Goal: Transaction & Acquisition: Purchase product/service

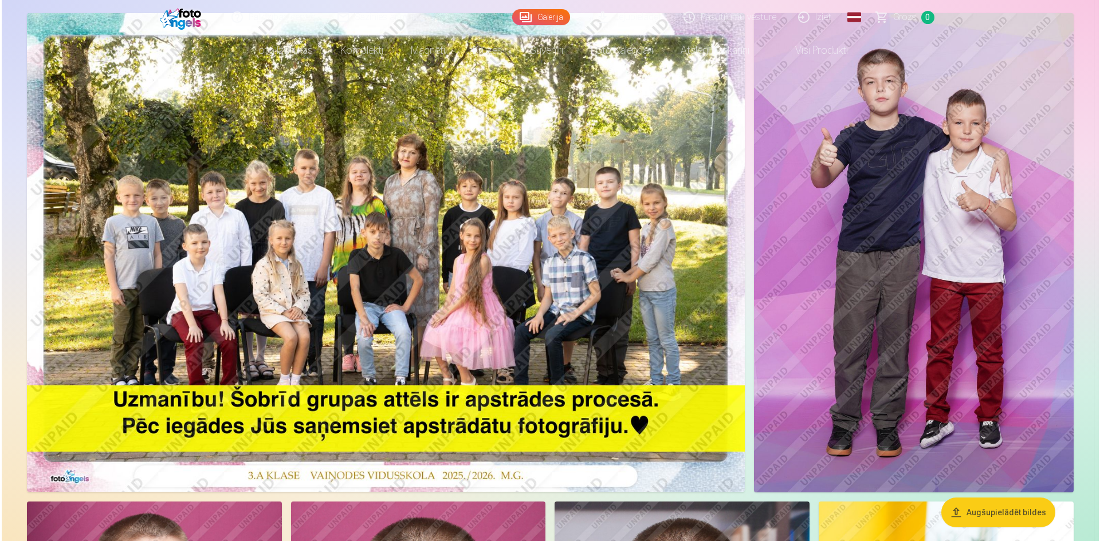
scroll to position [115, 0]
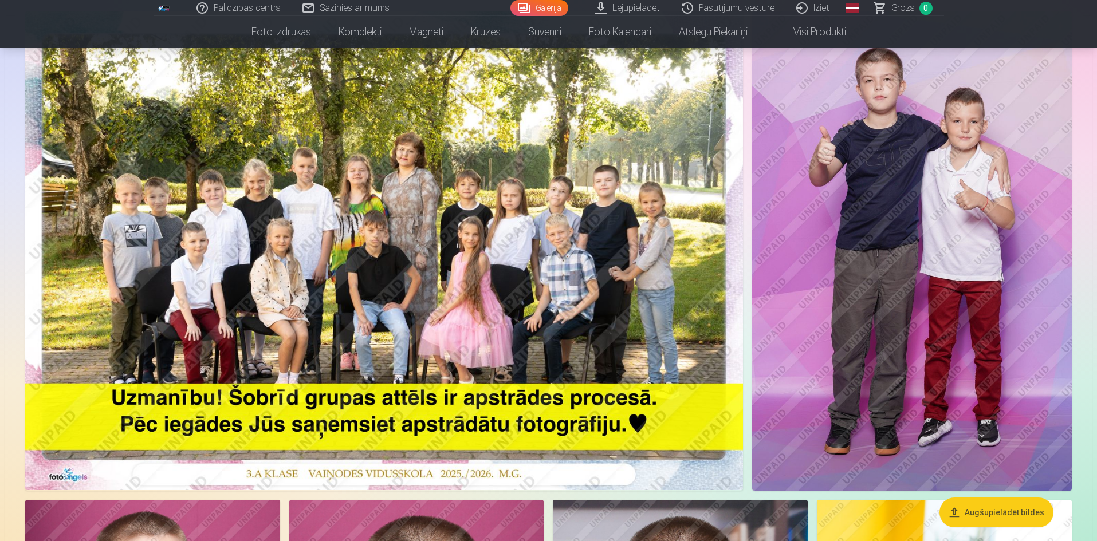
click at [617, 179] on img at bounding box center [384, 250] width 718 height 479
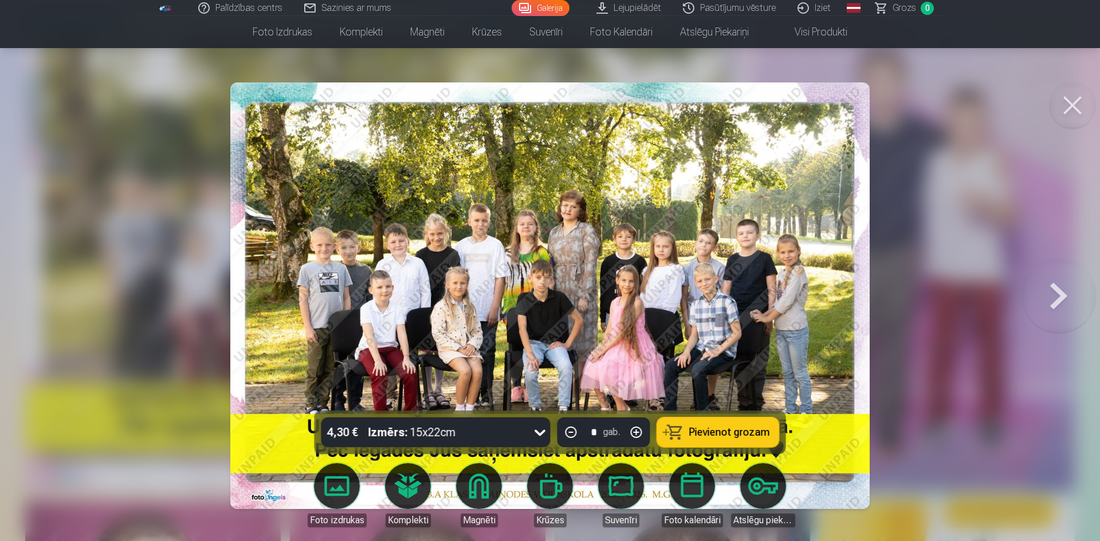
click at [329, 495] on link "Foto izdrukas" at bounding box center [337, 495] width 64 height 64
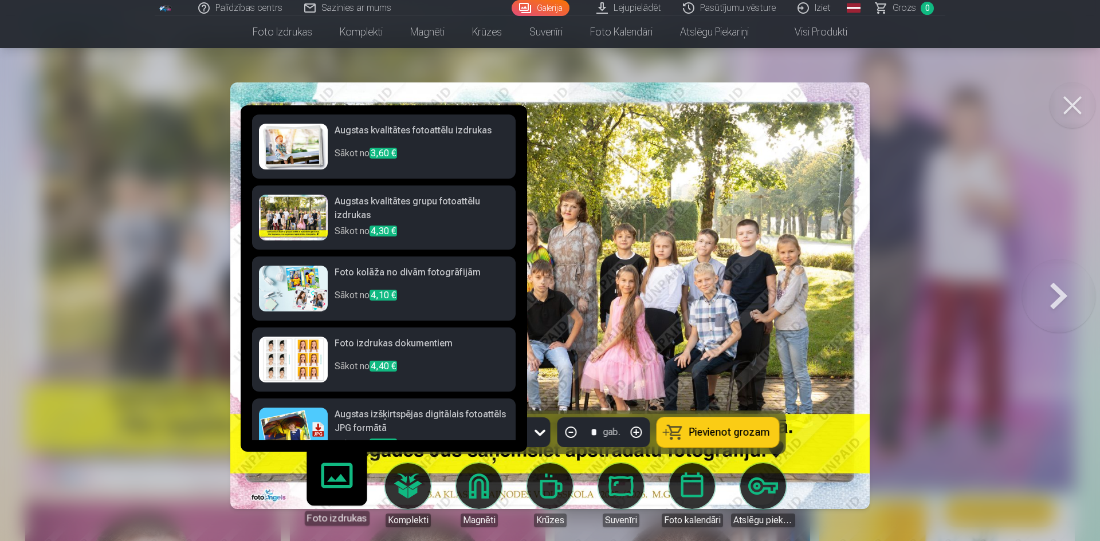
click at [280, 134] on img at bounding box center [293, 147] width 69 height 46
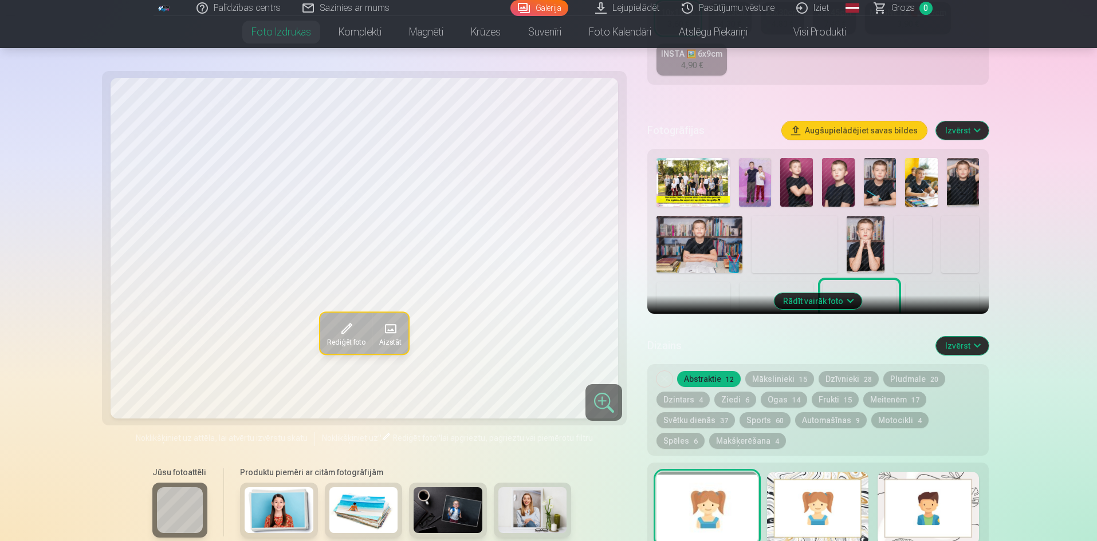
scroll to position [286, 0]
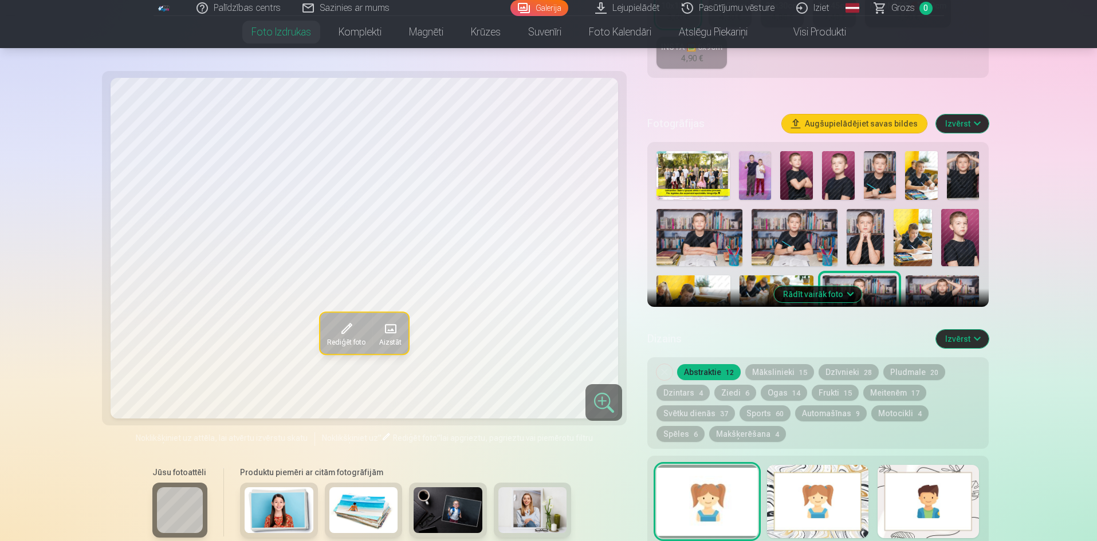
click at [690, 186] on img at bounding box center [692, 175] width 73 height 49
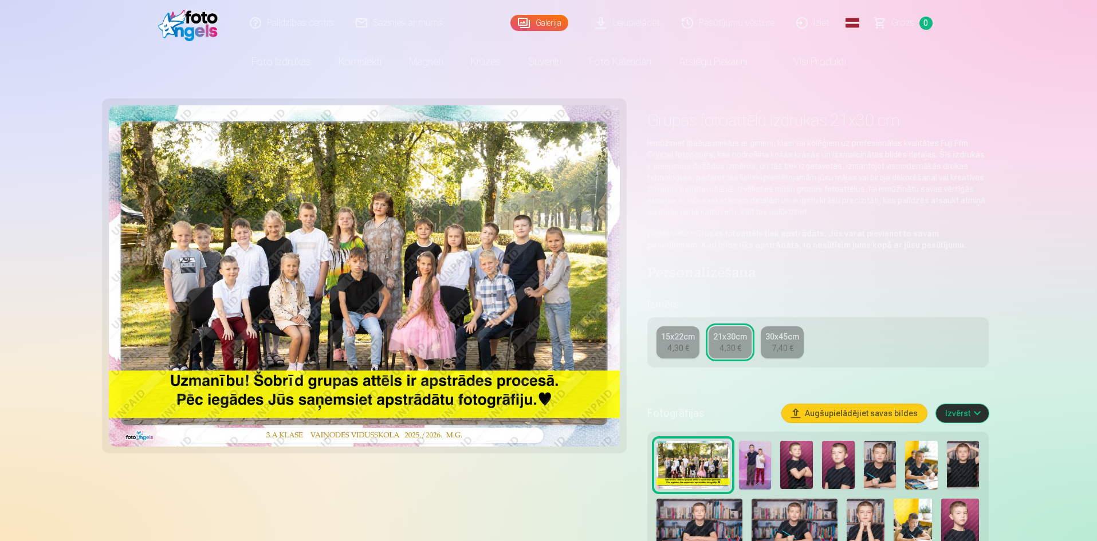
click at [672, 345] on div "4,30 €" at bounding box center [678, 348] width 22 height 11
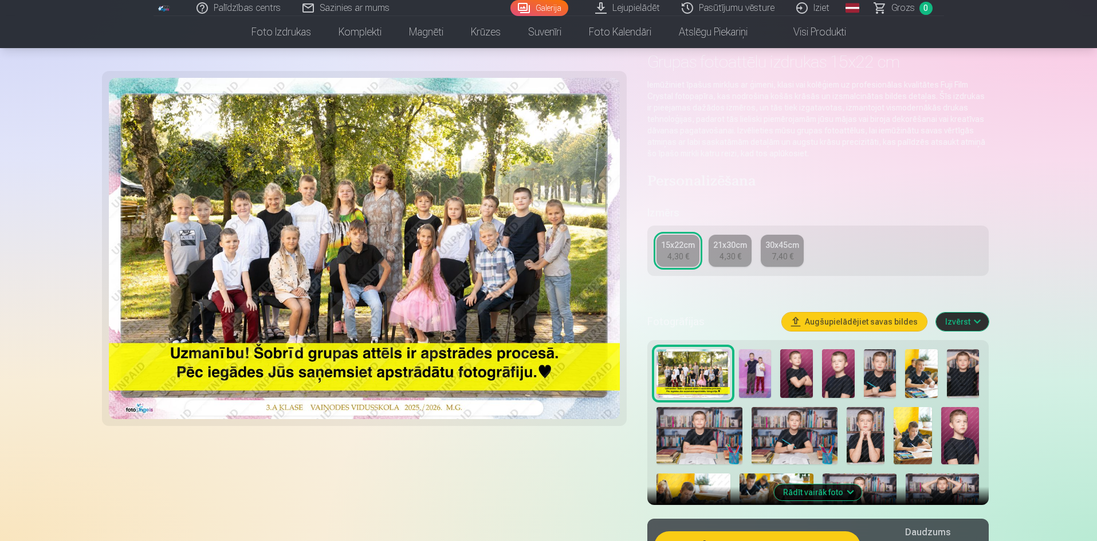
scroll to position [57, 0]
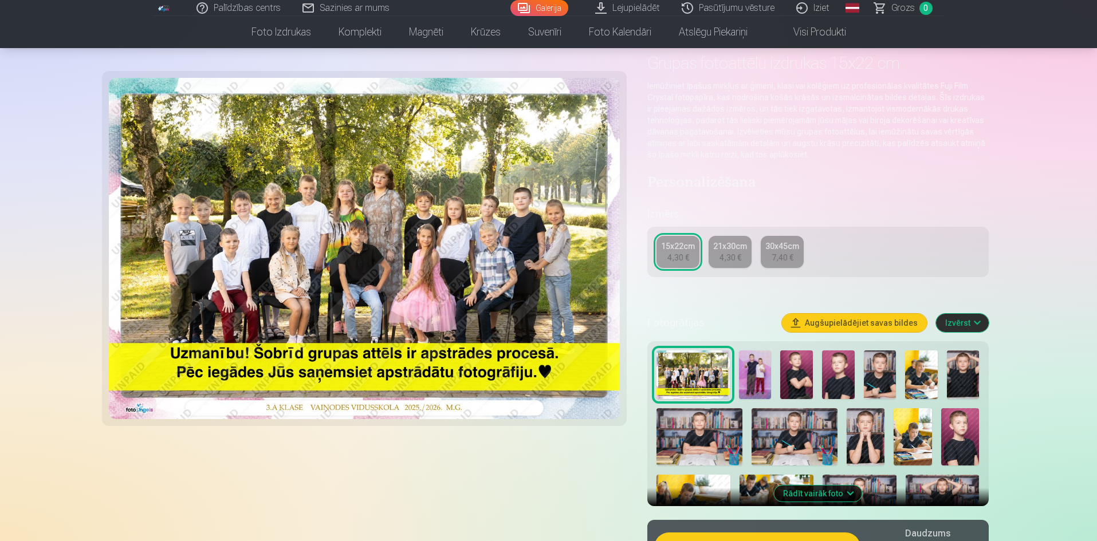
click at [742, 264] on link "21x30cm 4,30 €" at bounding box center [730, 252] width 43 height 32
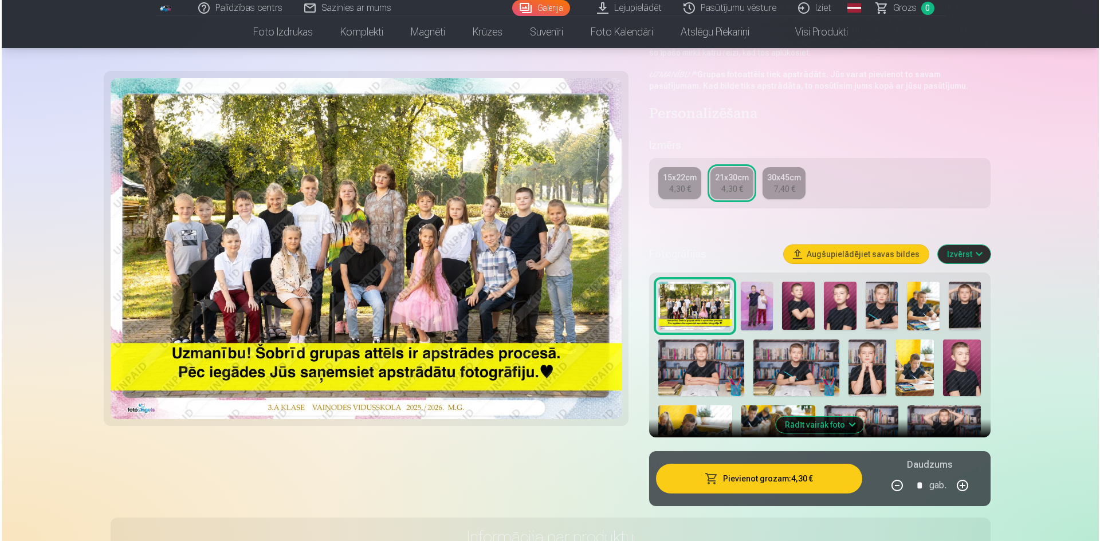
scroll to position [229, 0]
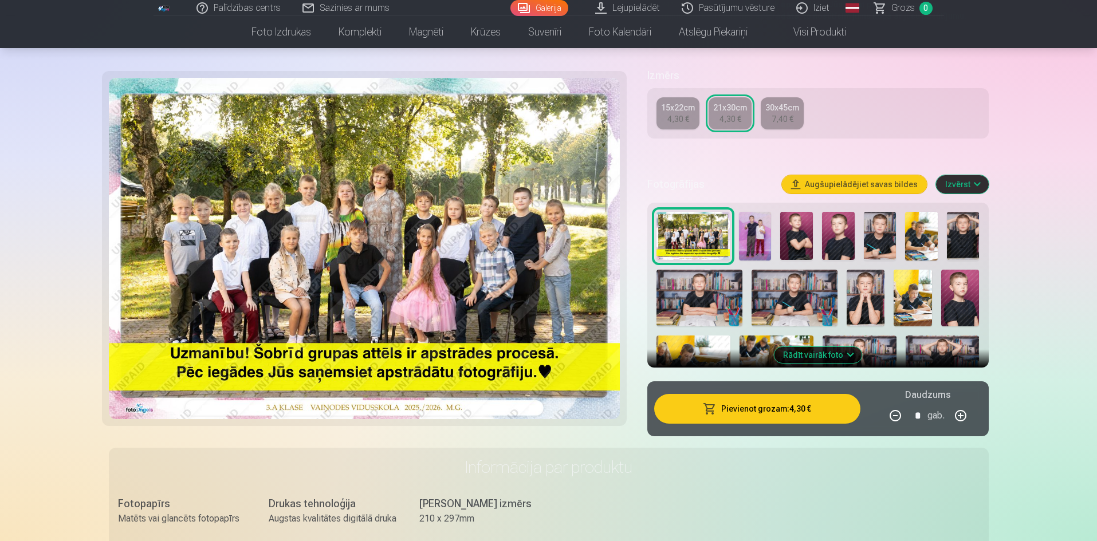
click at [749, 407] on button "Pievienot grozam : 4,30 €" at bounding box center [757, 409] width 206 height 30
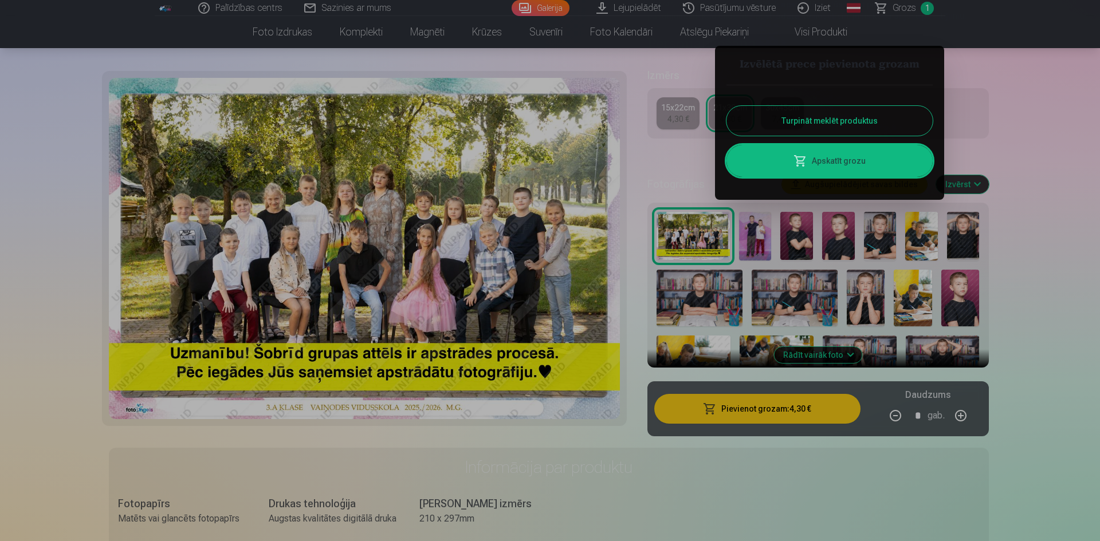
click at [828, 170] on link "Apskatīt grozu" at bounding box center [829, 161] width 206 height 32
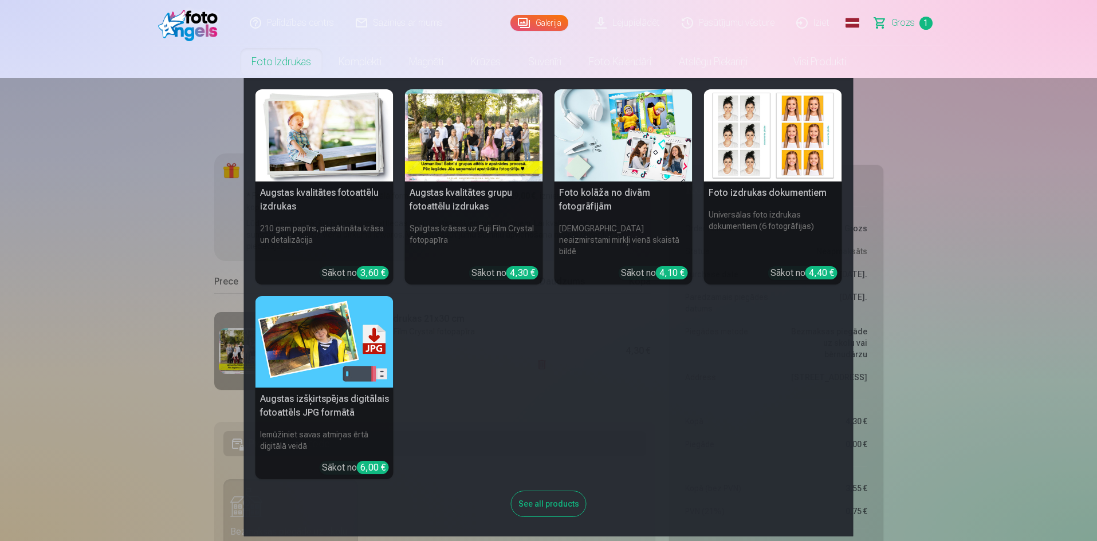
click at [96, 143] on nav "Augstas kvalitātes fotoattēlu izdrukas 210 gsm papīrs, piesātināta krāsa un det…" at bounding box center [548, 307] width 1097 height 459
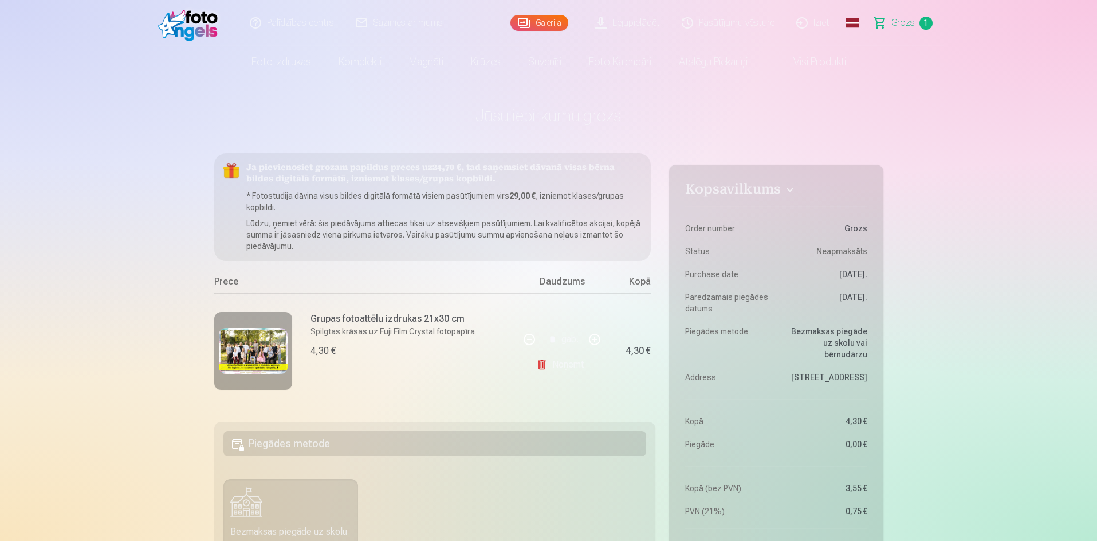
click at [272, 64] on link "Foto izdrukas" at bounding box center [281, 62] width 87 height 32
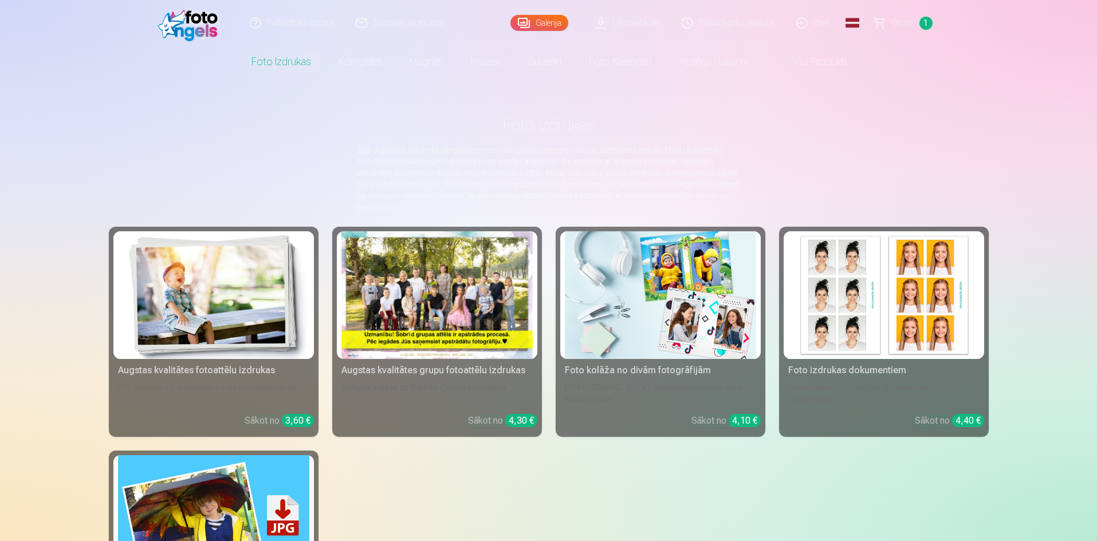
click at [244, 257] on img at bounding box center [213, 295] width 191 height 128
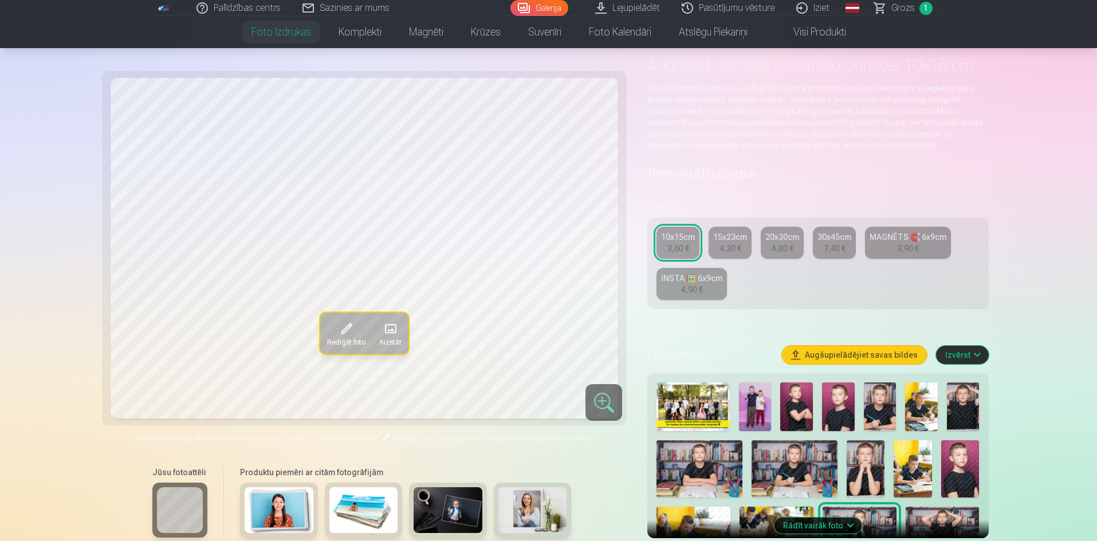
scroll to position [57, 0]
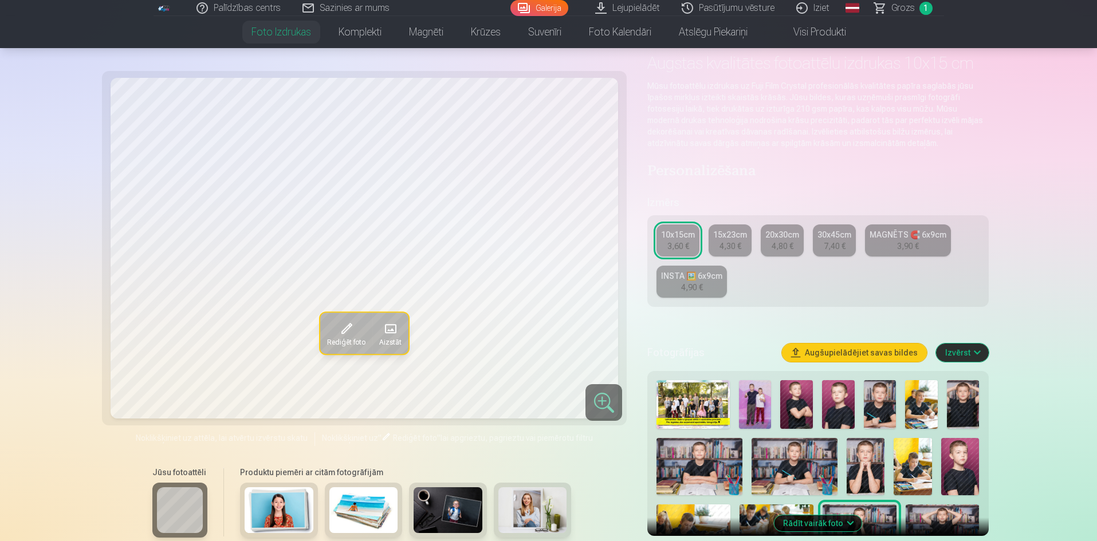
click at [758, 422] on img at bounding box center [755, 404] width 33 height 49
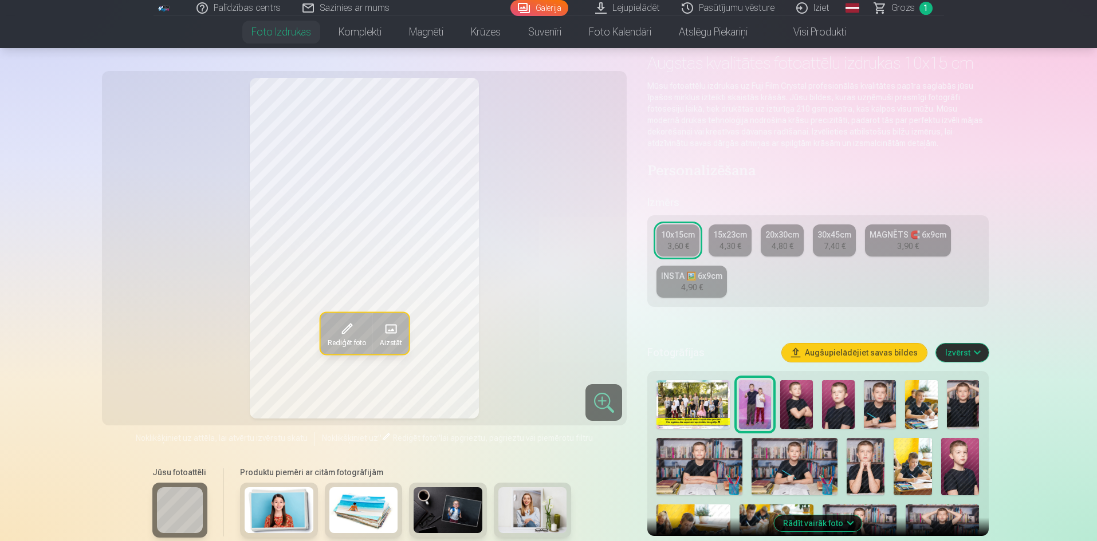
click at [792, 402] on img at bounding box center [796, 404] width 33 height 49
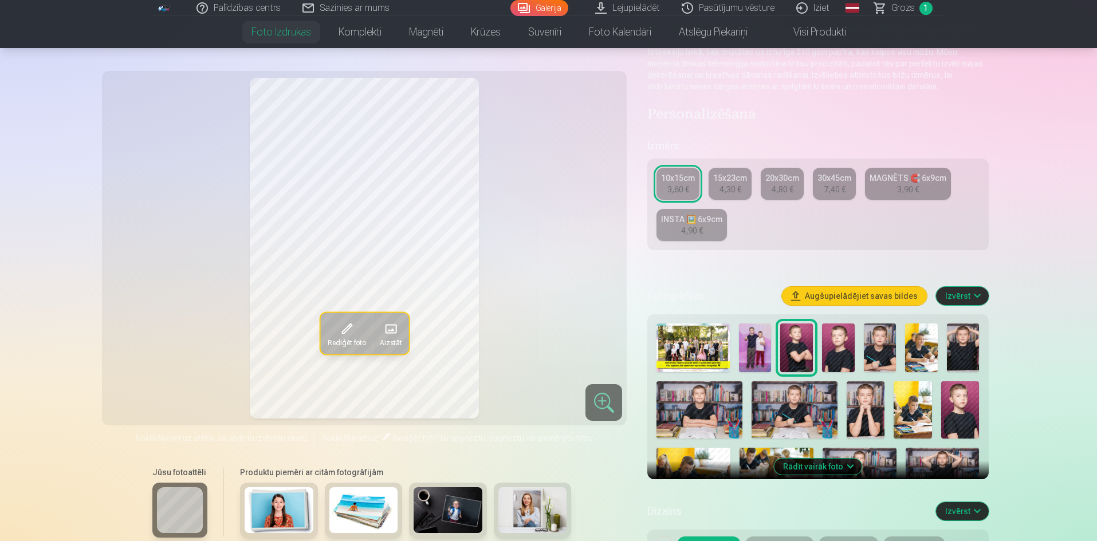
scroll to position [115, 0]
click at [842, 361] on img at bounding box center [838, 347] width 33 height 49
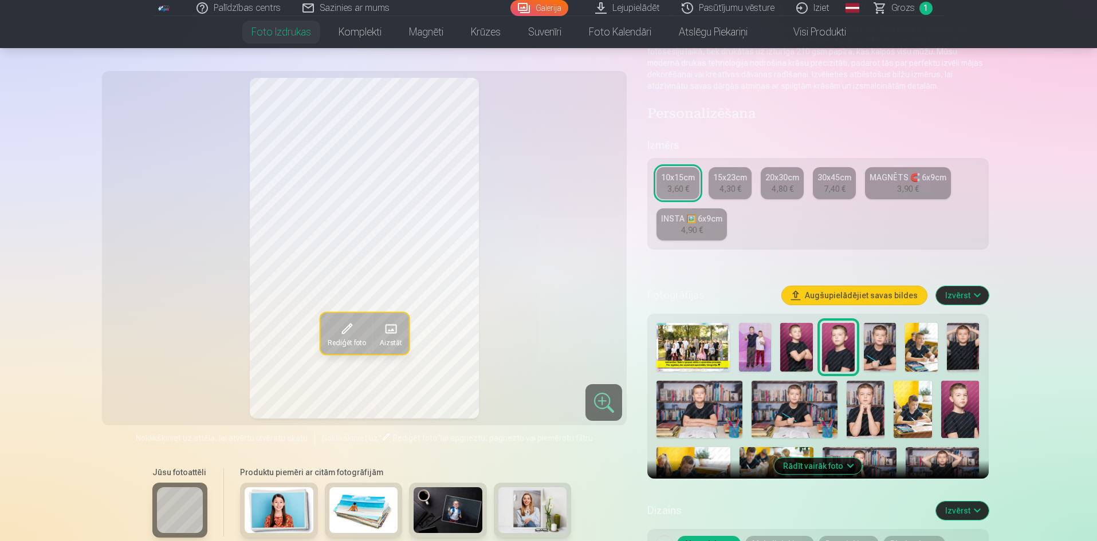
click at [878, 354] on img at bounding box center [880, 347] width 33 height 49
click at [908, 349] on img at bounding box center [921, 347] width 33 height 49
click at [953, 351] on img at bounding box center [963, 347] width 33 height 49
click at [719, 414] on img at bounding box center [699, 409] width 86 height 57
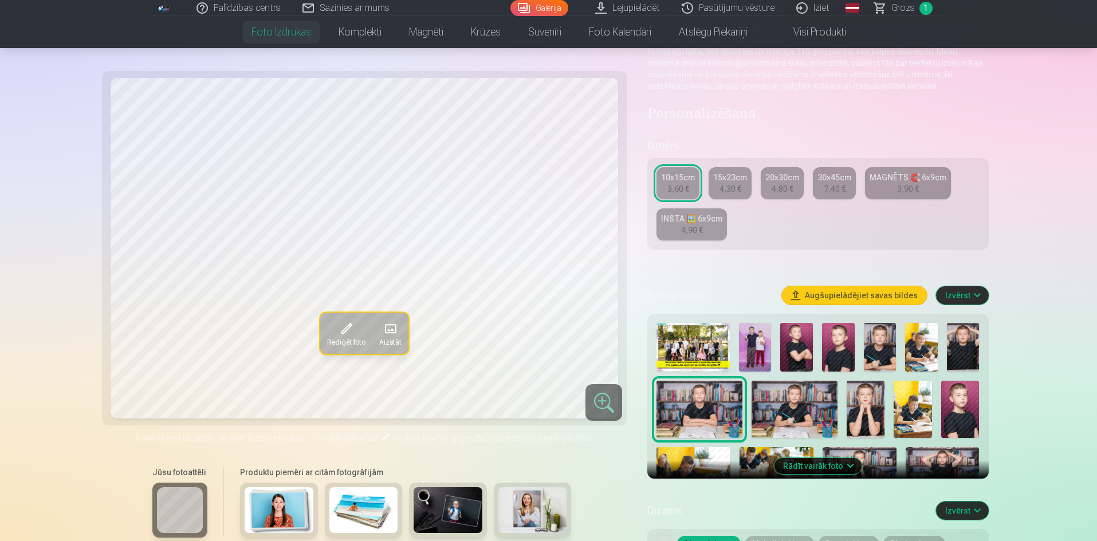
click at [776, 409] on img at bounding box center [795, 409] width 86 height 57
click at [853, 406] on img at bounding box center [866, 409] width 38 height 57
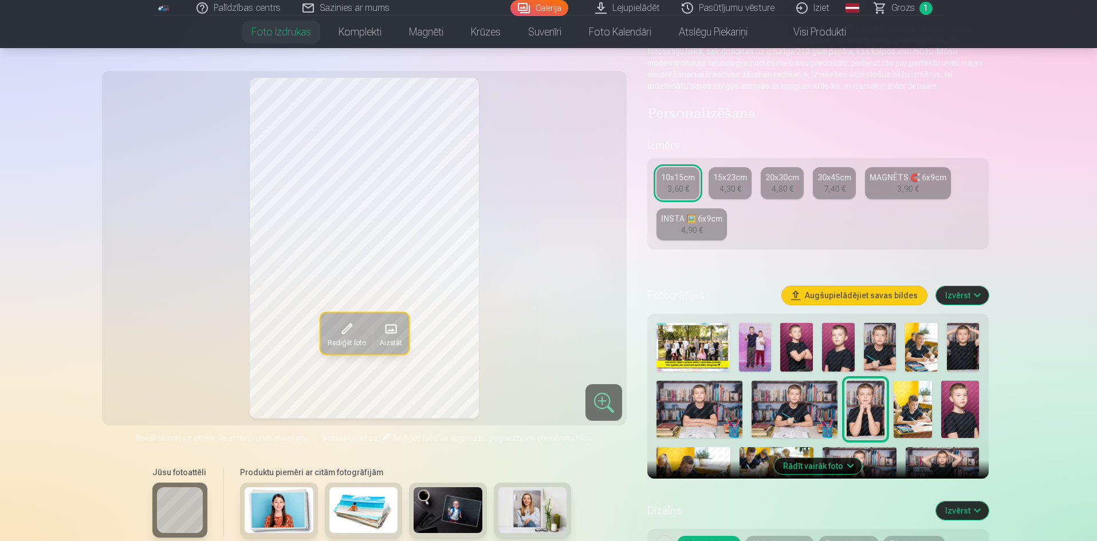
click at [902, 415] on img at bounding box center [913, 409] width 38 height 57
click at [949, 409] on img at bounding box center [960, 409] width 38 height 57
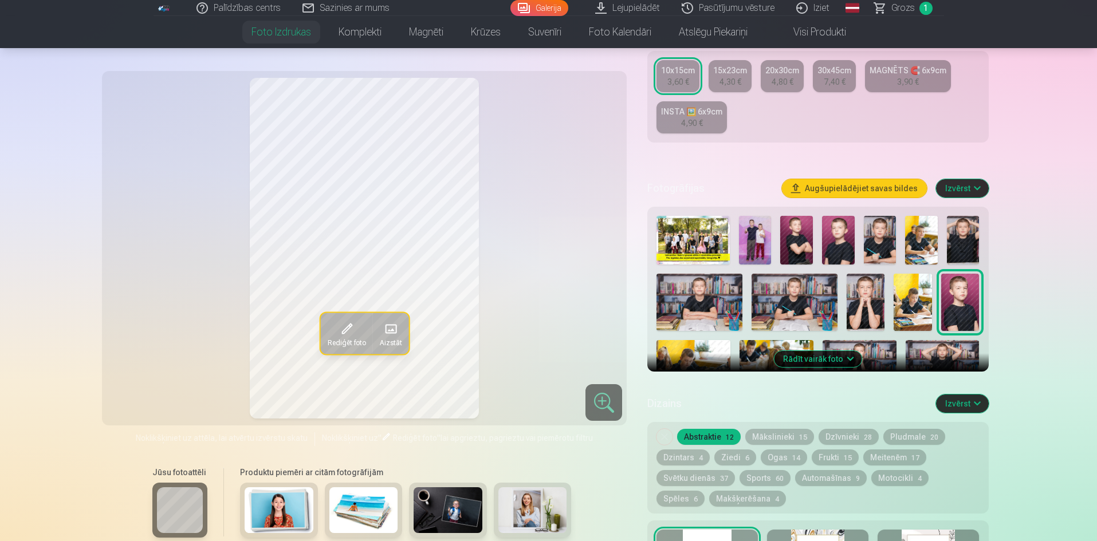
scroll to position [229, 0]
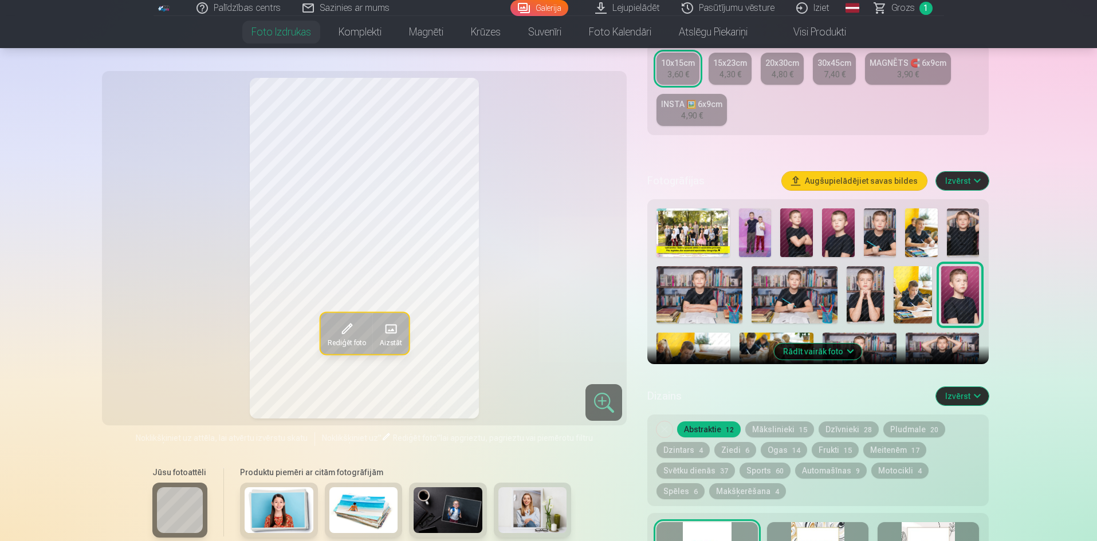
click at [821, 349] on button "Rādīt vairāk foto" at bounding box center [818, 352] width 88 height 16
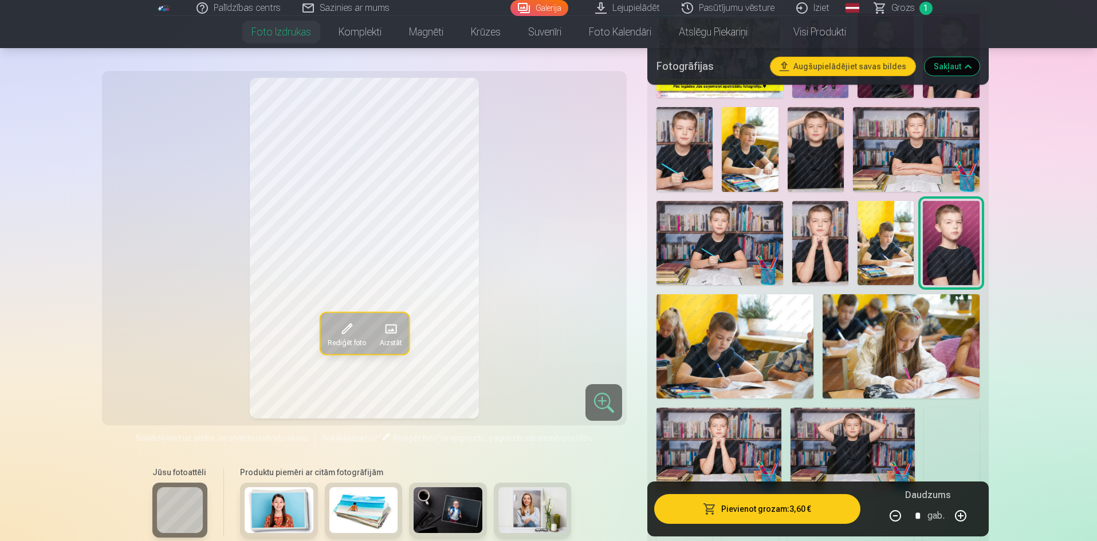
scroll to position [458, 0]
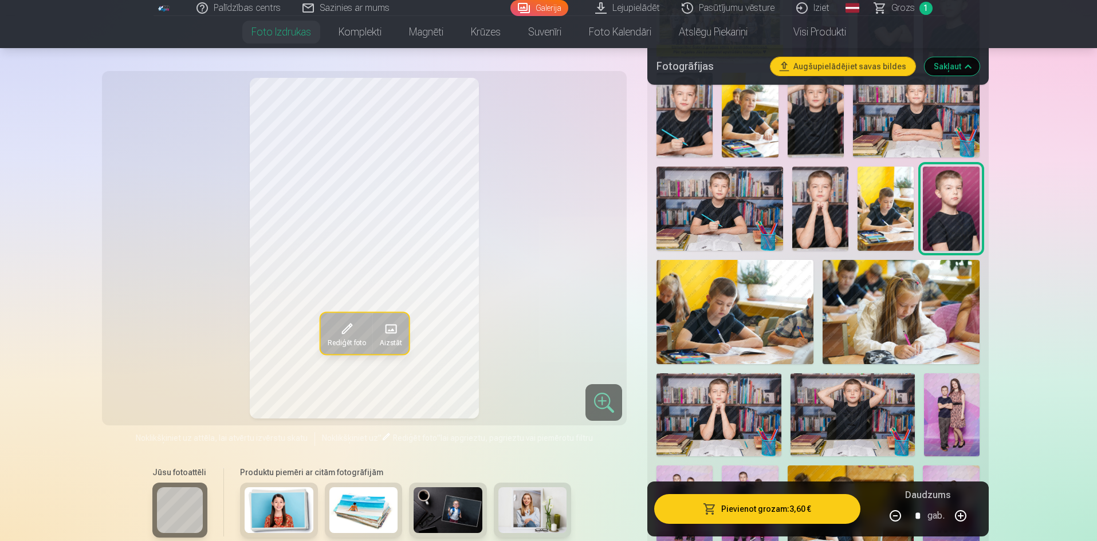
click at [768, 331] on img at bounding box center [734, 312] width 157 height 104
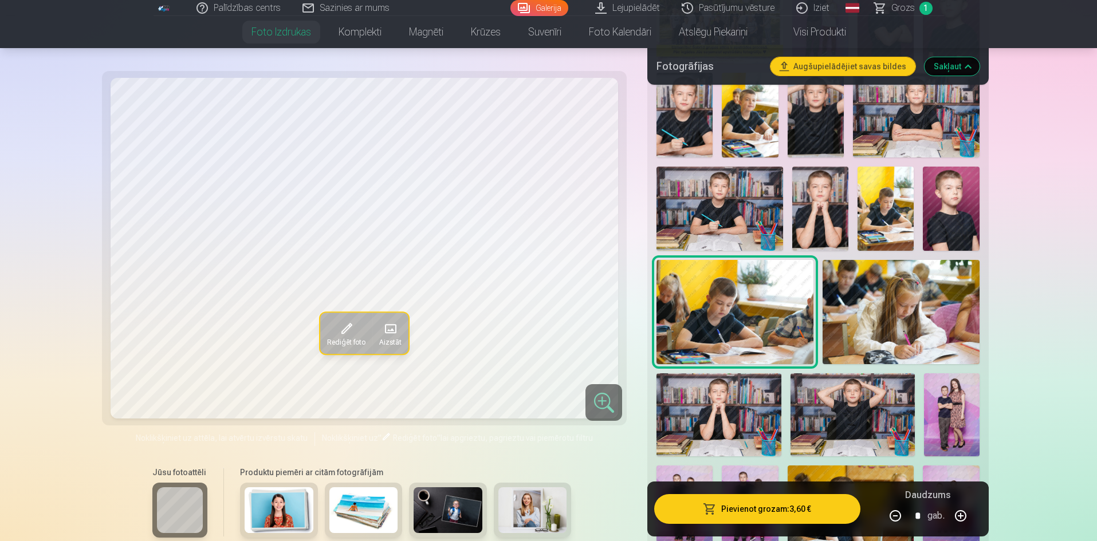
click at [746, 415] on img at bounding box center [718, 414] width 124 height 83
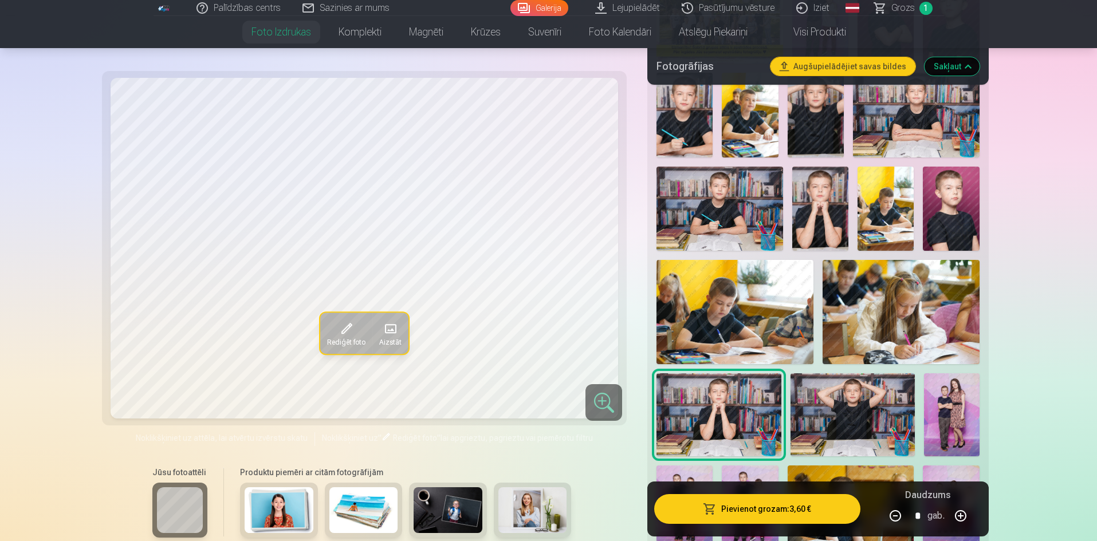
click at [835, 400] on img at bounding box center [852, 414] width 124 height 83
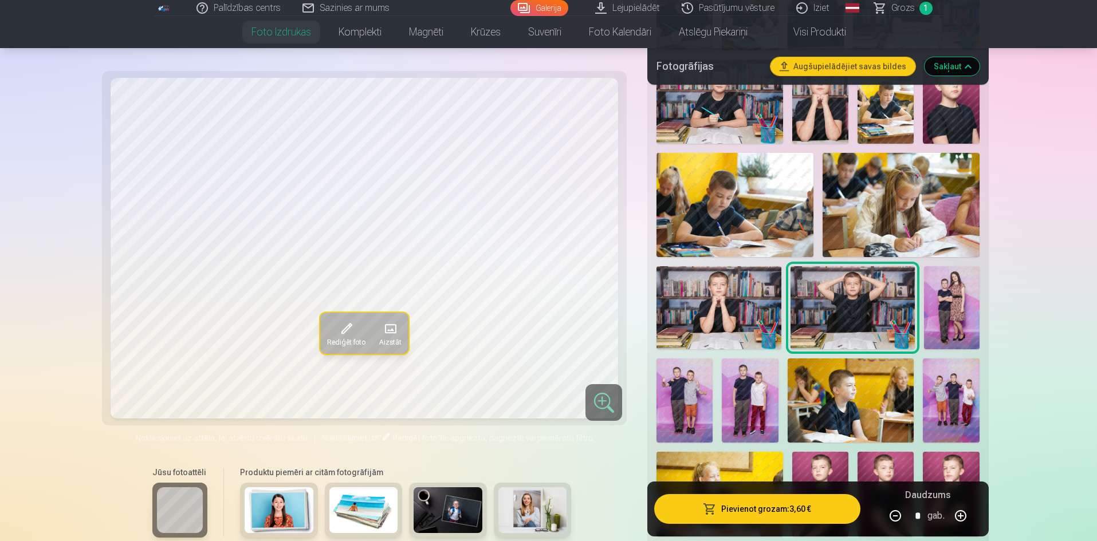
scroll to position [573, 0]
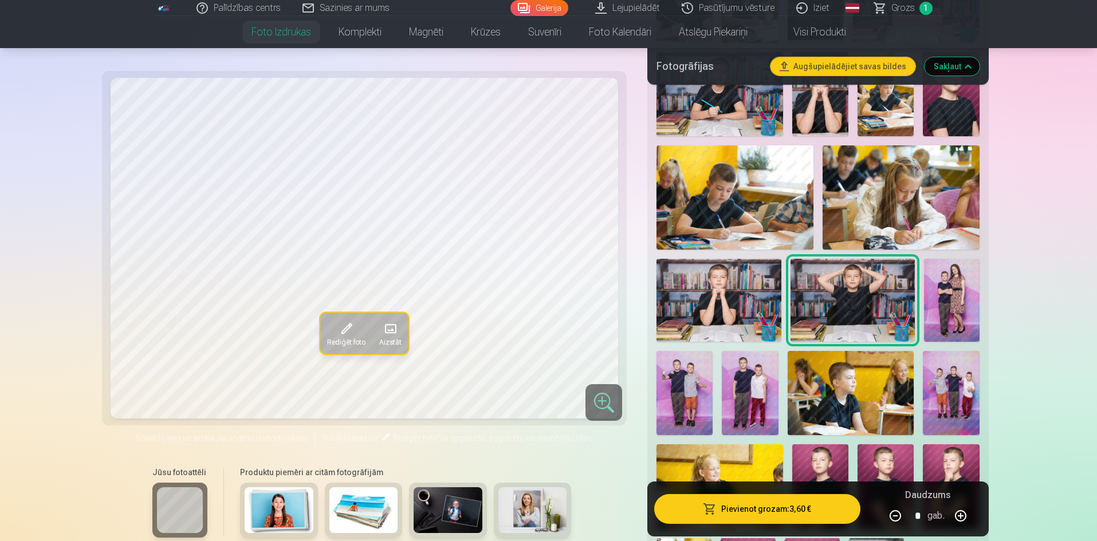
click at [706, 388] on img at bounding box center [684, 393] width 56 height 84
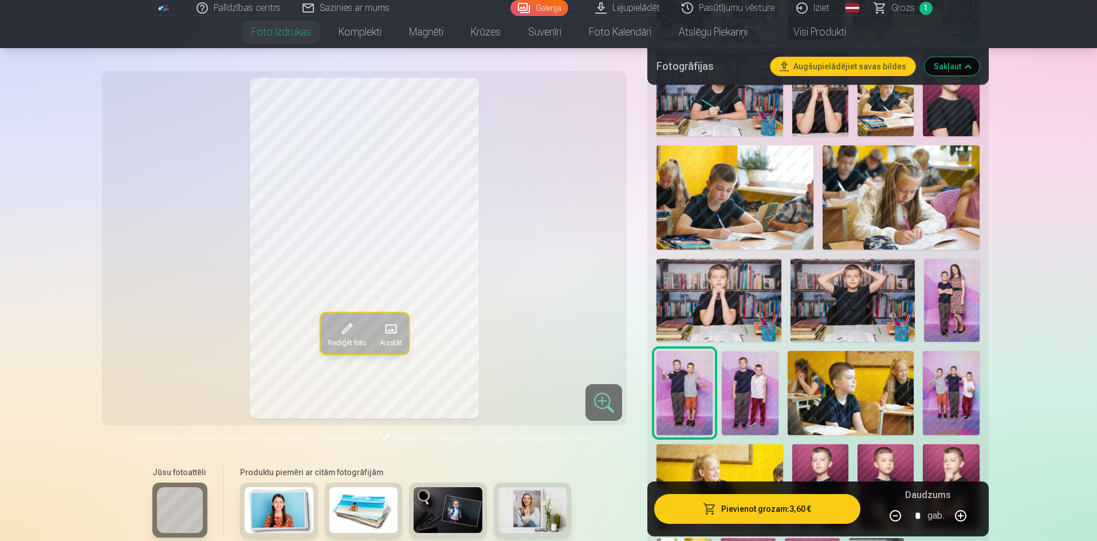
click at [748, 379] on img at bounding box center [750, 393] width 56 height 84
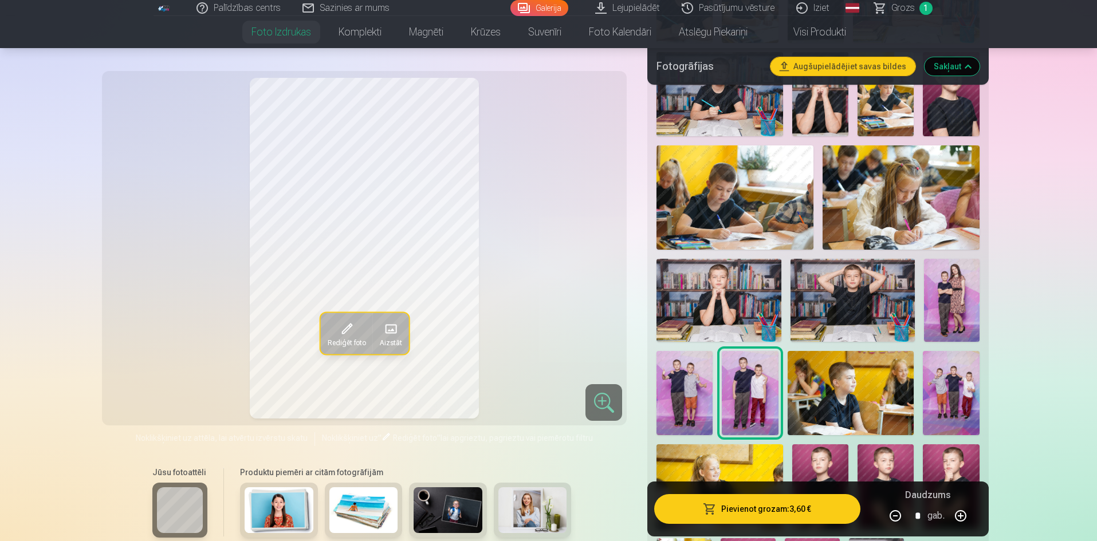
click at [823, 376] on img at bounding box center [851, 393] width 127 height 84
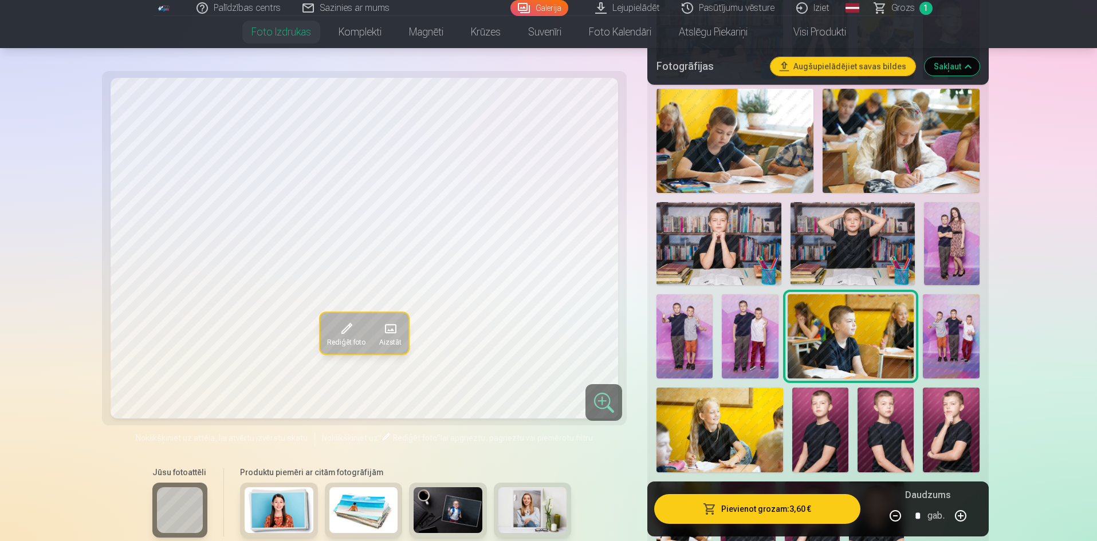
scroll to position [630, 0]
click at [950, 316] on img at bounding box center [951, 336] width 56 height 84
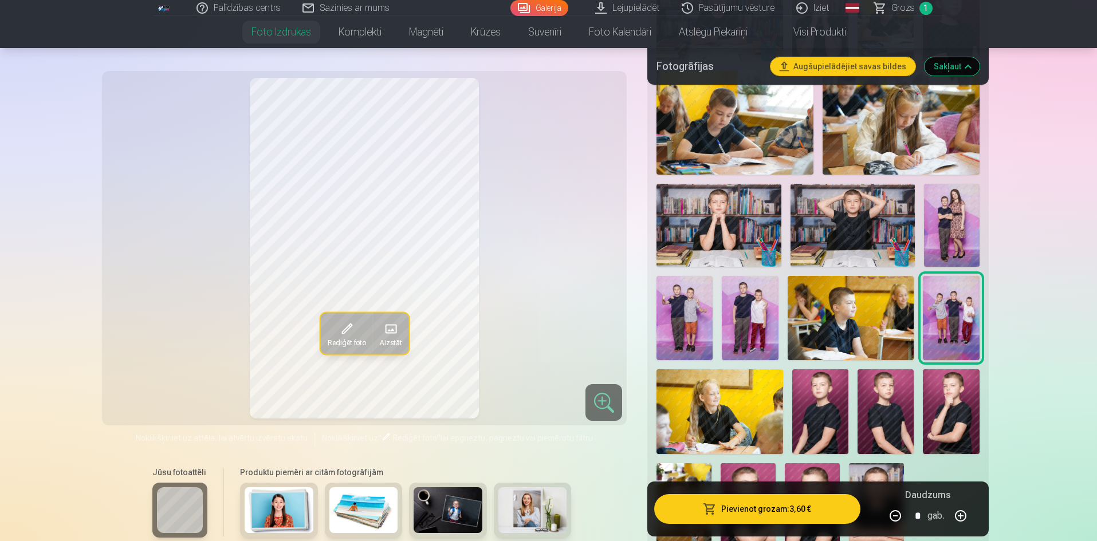
scroll to position [687, 0]
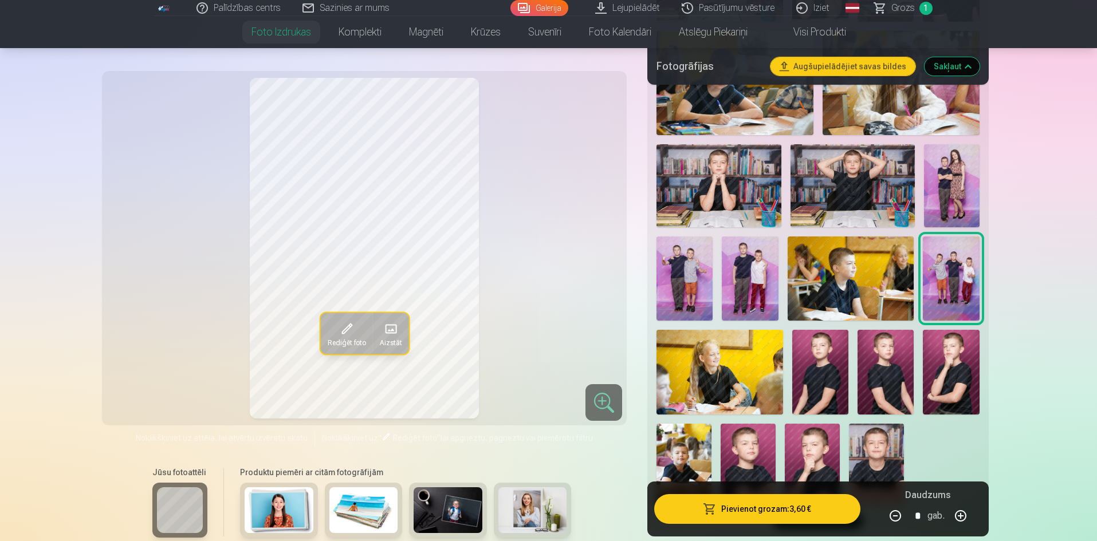
click at [744, 364] on img at bounding box center [719, 372] width 127 height 84
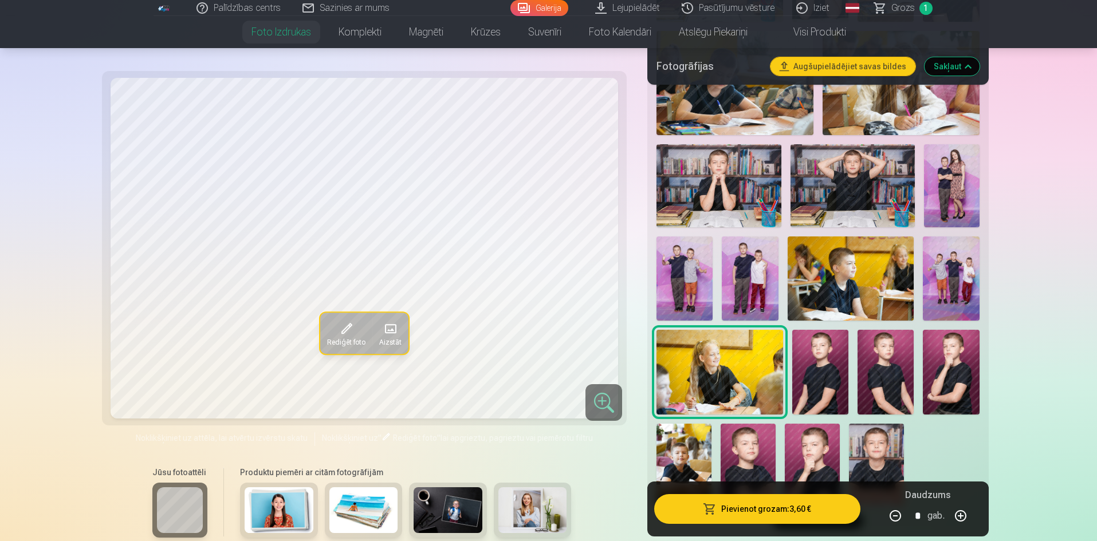
click at [810, 364] on img at bounding box center [820, 372] width 56 height 84
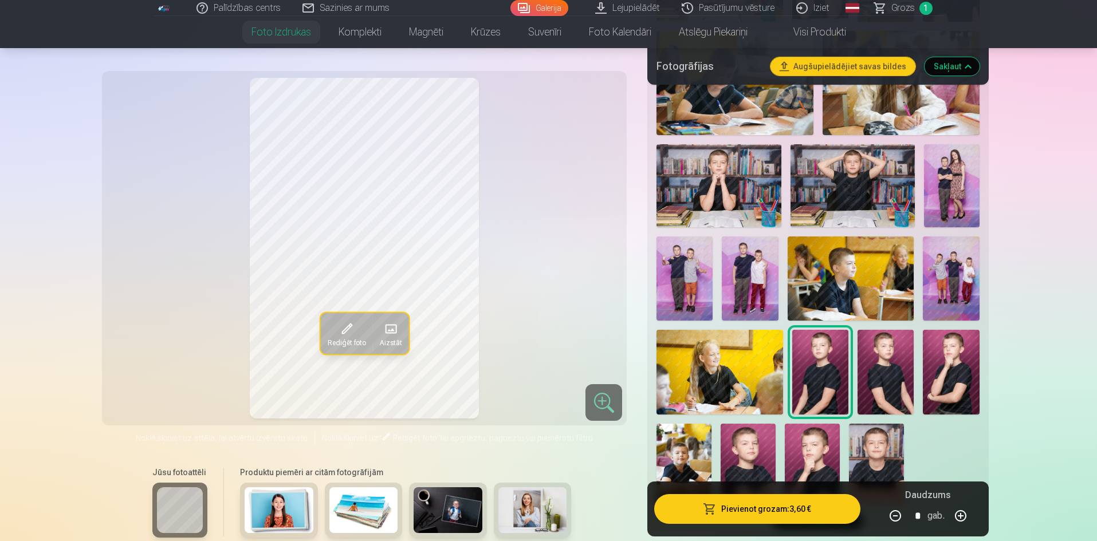
click at [882, 355] on img at bounding box center [885, 372] width 56 height 84
click at [953, 353] on img at bounding box center [951, 372] width 56 height 84
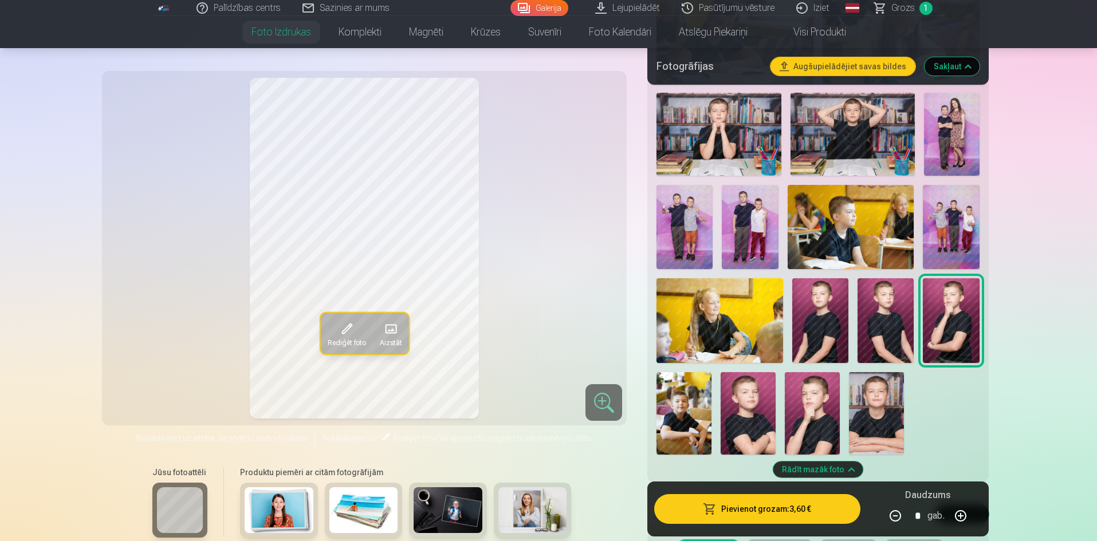
scroll to position [745, 0]
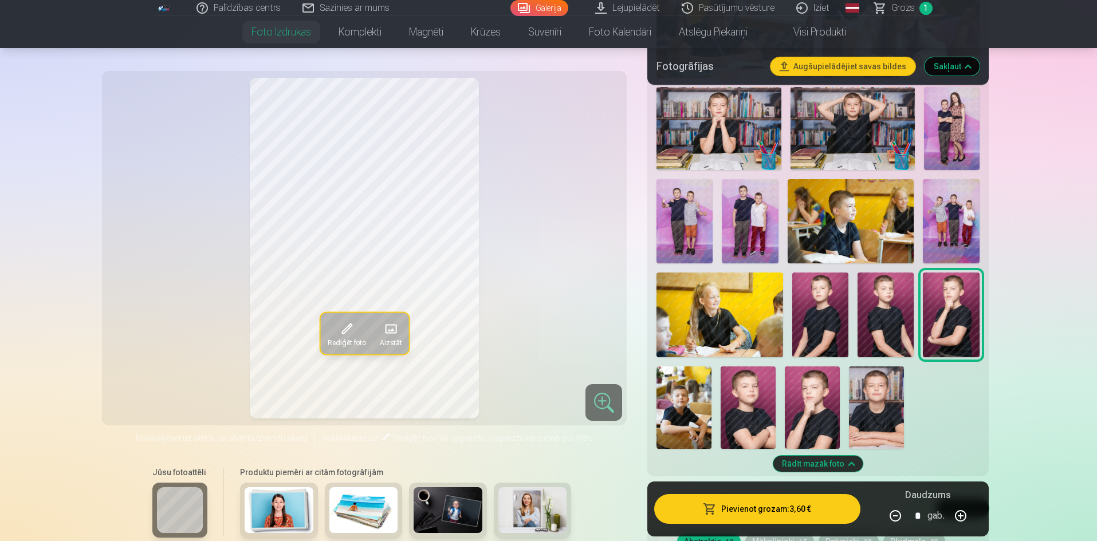
click at [660, 427] on img at bounding box center [683, 408] width 55 height 82
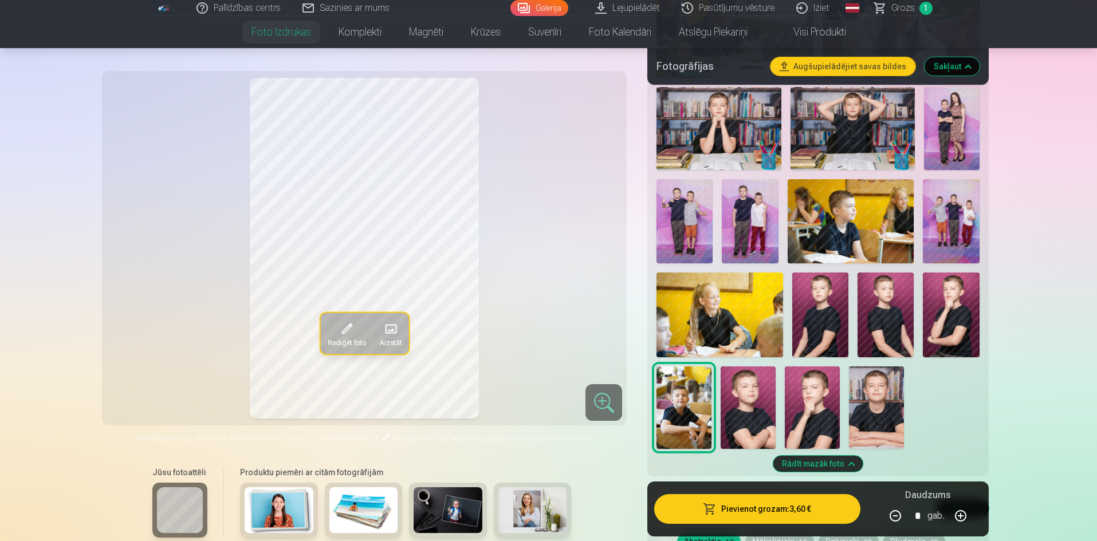
click at [746, 411] on img at bounding box center [748, 408] width 55 height 82
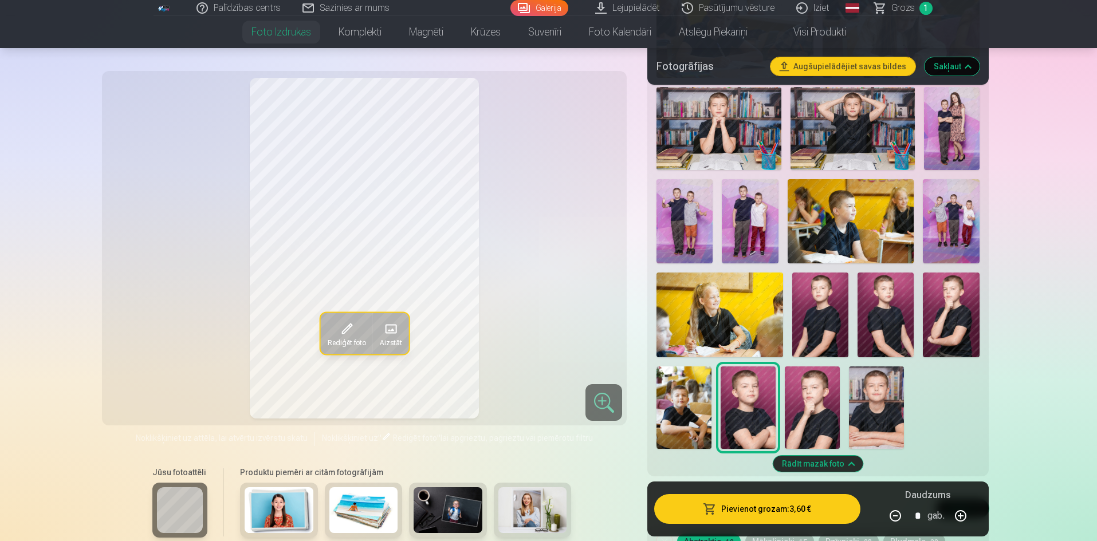
click at [811, 408] on img at bounding box center [812, 408] width 55 height 82
click at [865, 408] on img at bounding box center [876, 408] width 55 height 82
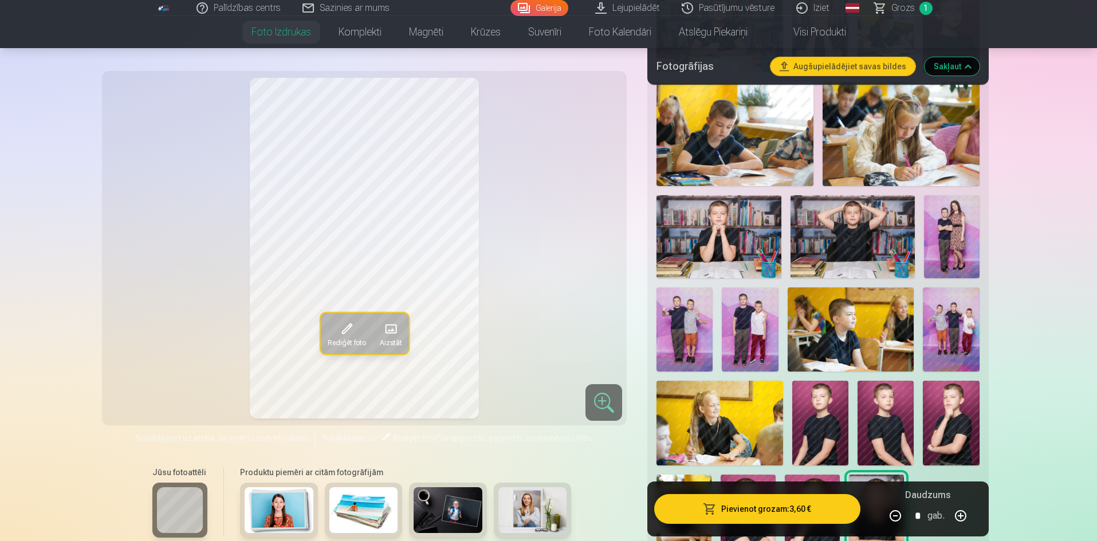
scroll to position [630, 0]
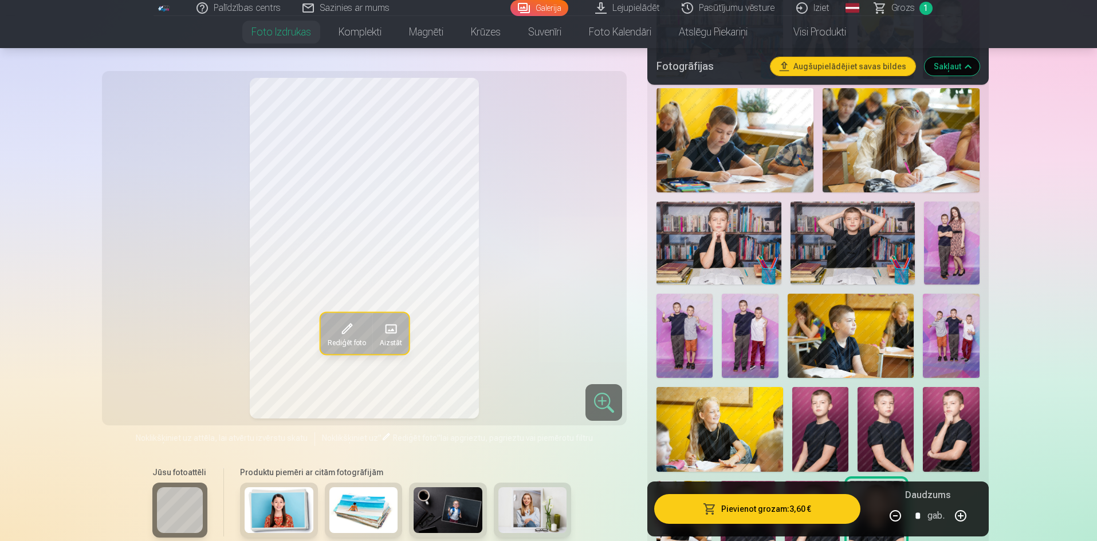
click at [700, 242] on img at bounding box center [718, 243] width 124 height 83
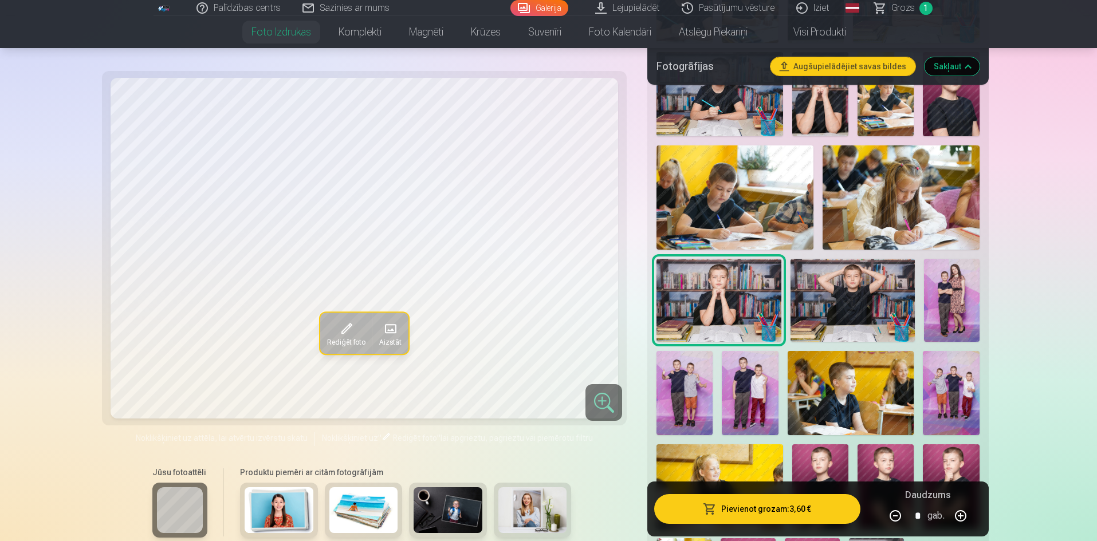
click at [849, 304] on img at bounding box center [852, 300] width 124 height 83
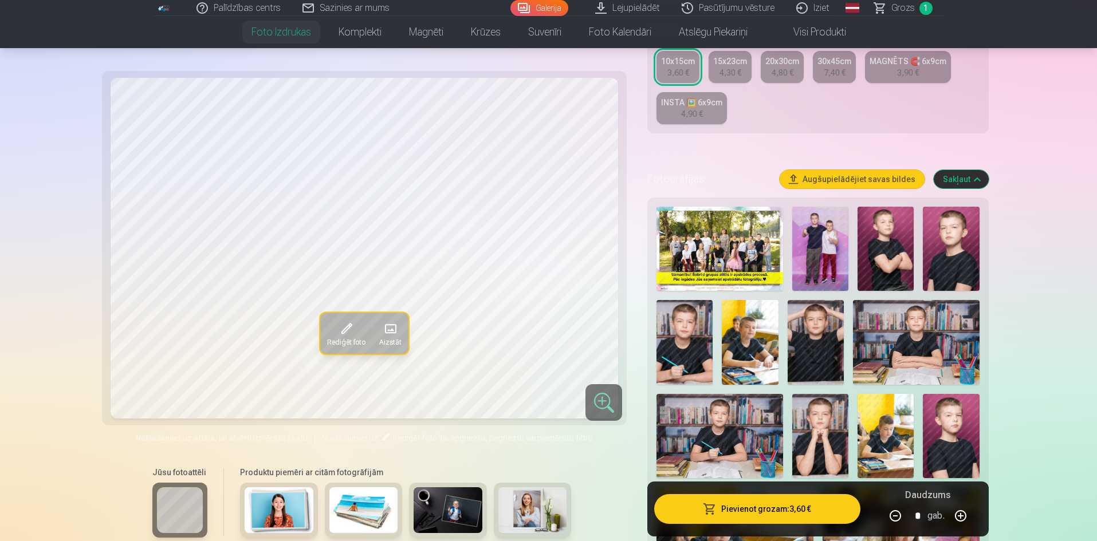
scroll to position [229, 0]
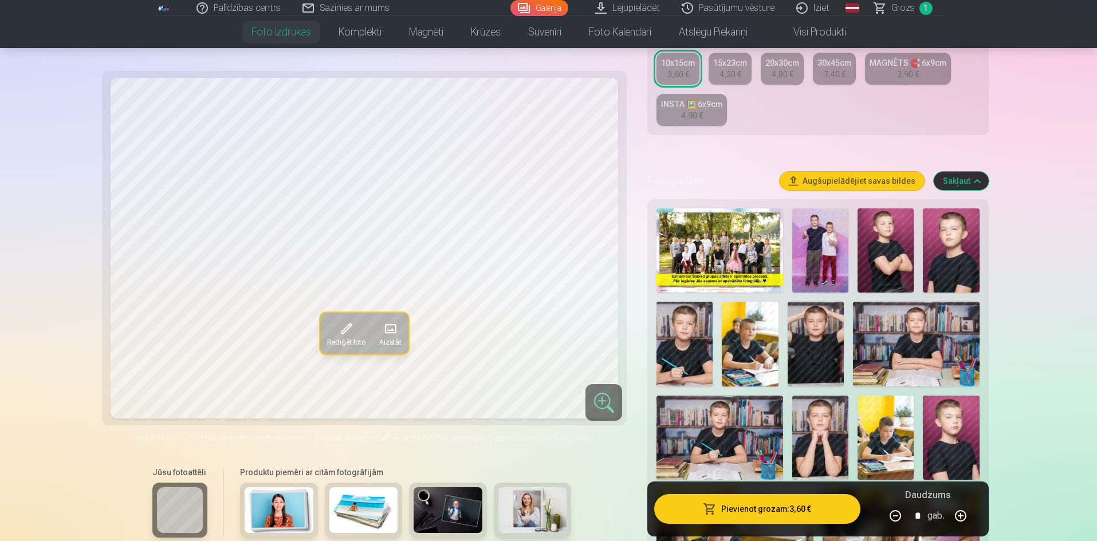
click at [890, 269] on img at bounding box center [885, 250] width 56 height 84
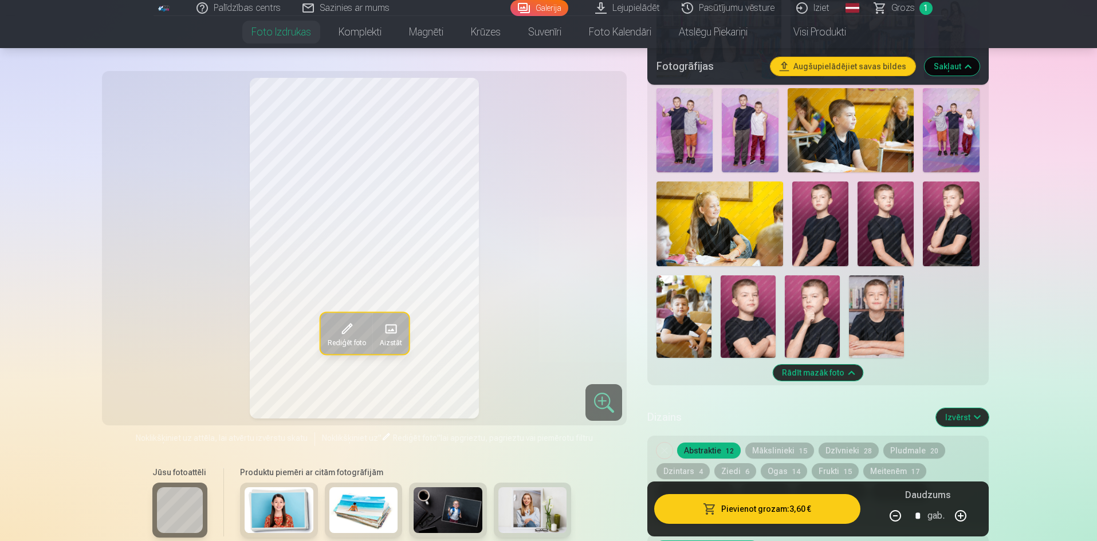
scroll to position [802, 0]
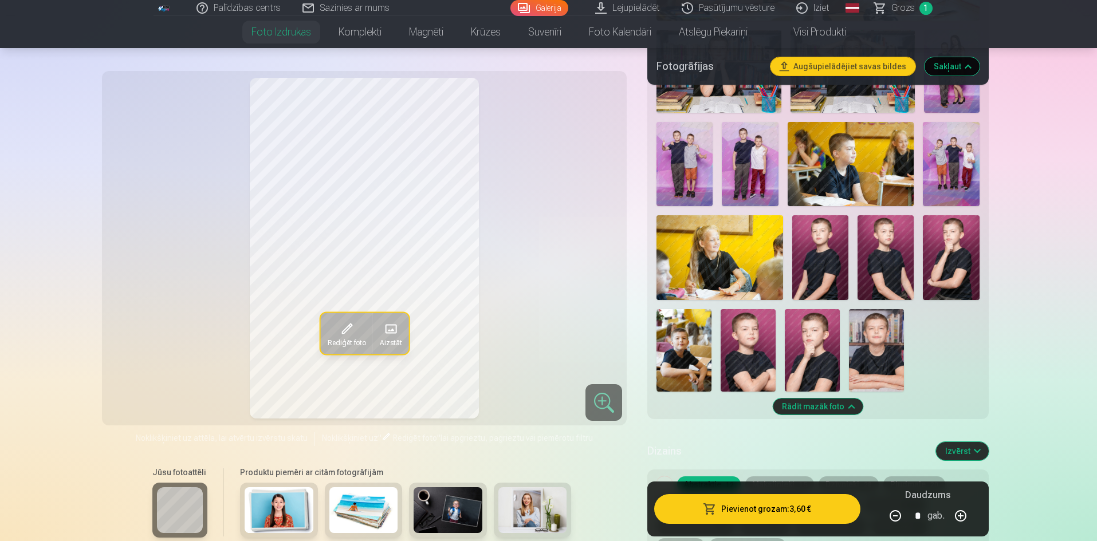
click at [761, 344] on img at bounding box center [748, 350] width 55 height 82
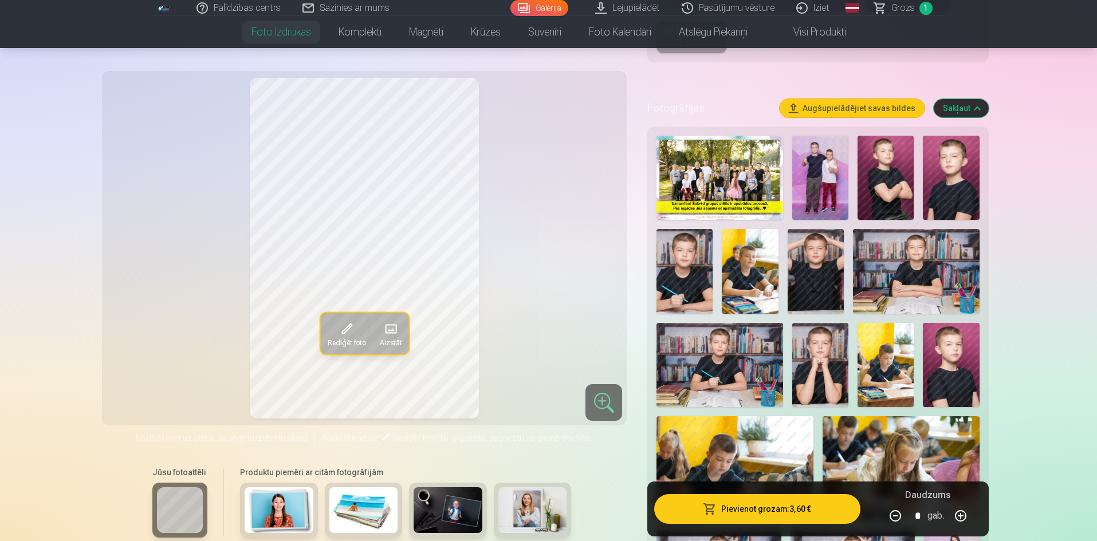
scroll to position [286, 0]
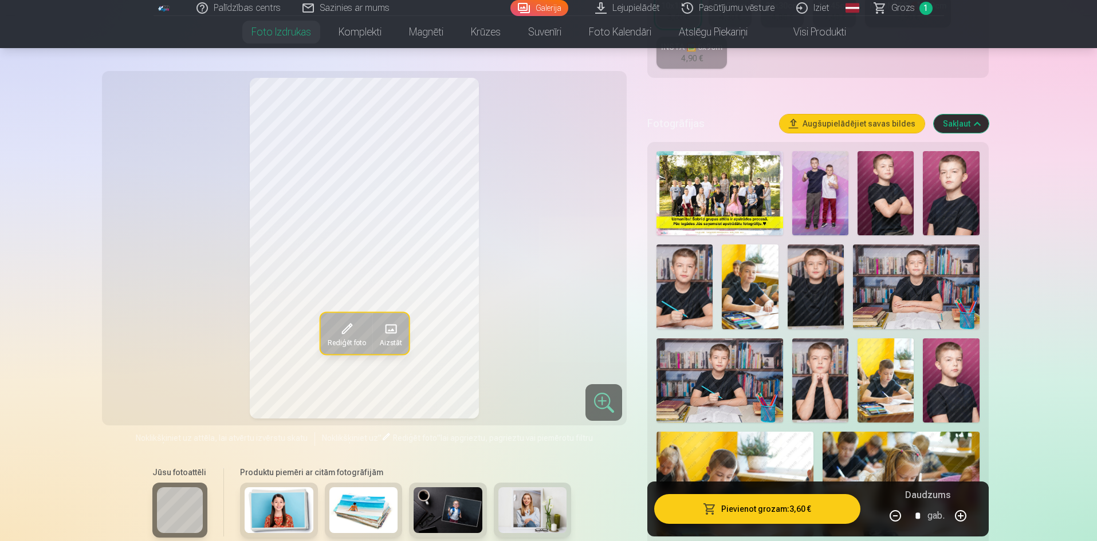
click at [750, 291] on img at bounding box center [750, 287] width 56 height 84
click at [866, 372] on img at bounding box center [885, 381] width 56 height 84
click at [664, 290] on img at bounding box center [684, 287] width 56 height 84
click at [710, 376] on img at bounding box center [719, 381] width 127 height 84
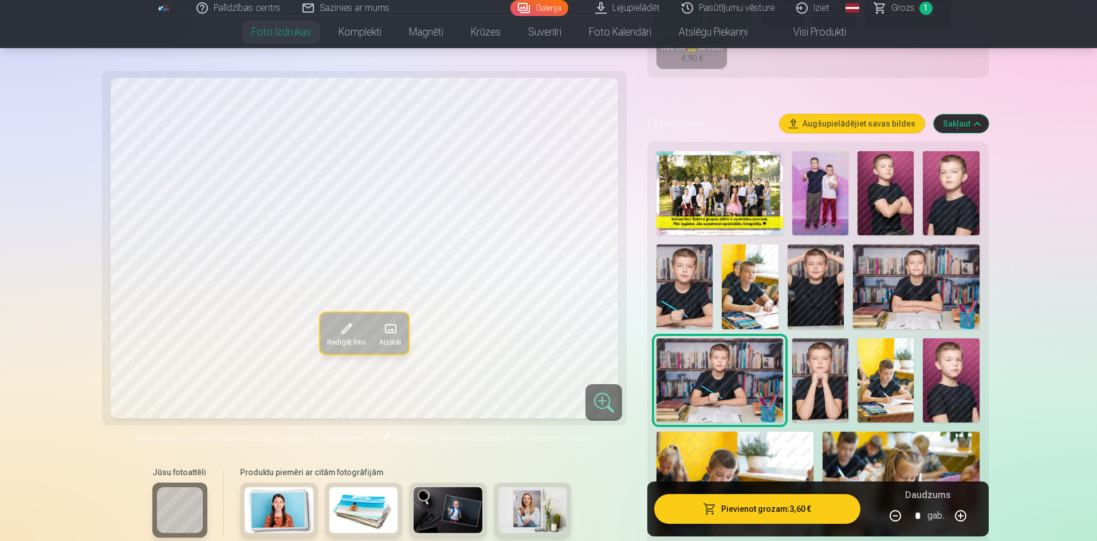
click at [705, 294] on img at bounding box center [684, 287] width 56 height 84
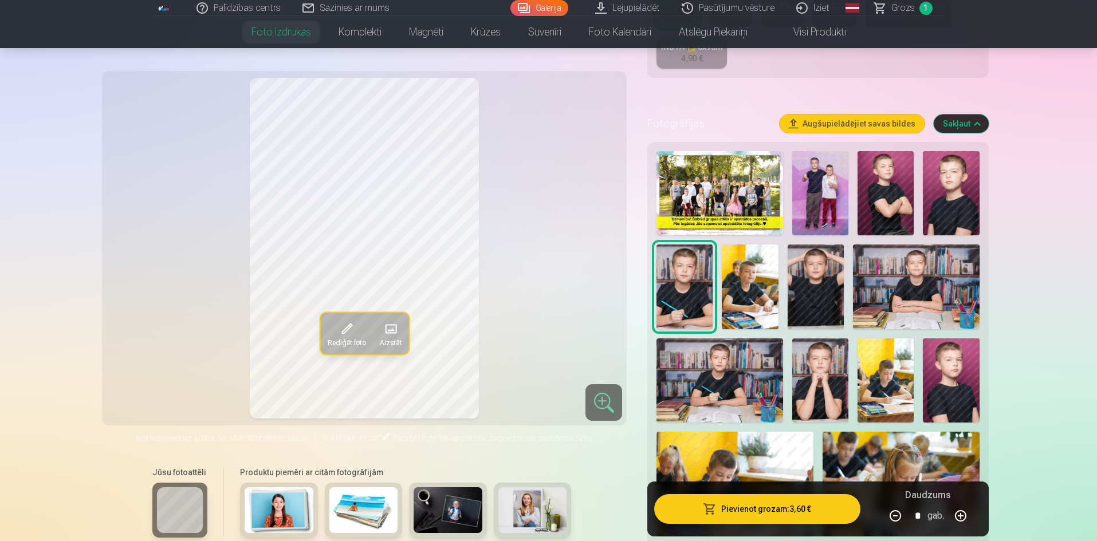
click at [725, 376] on img at bounding box center [719, 381] width 127 height 84
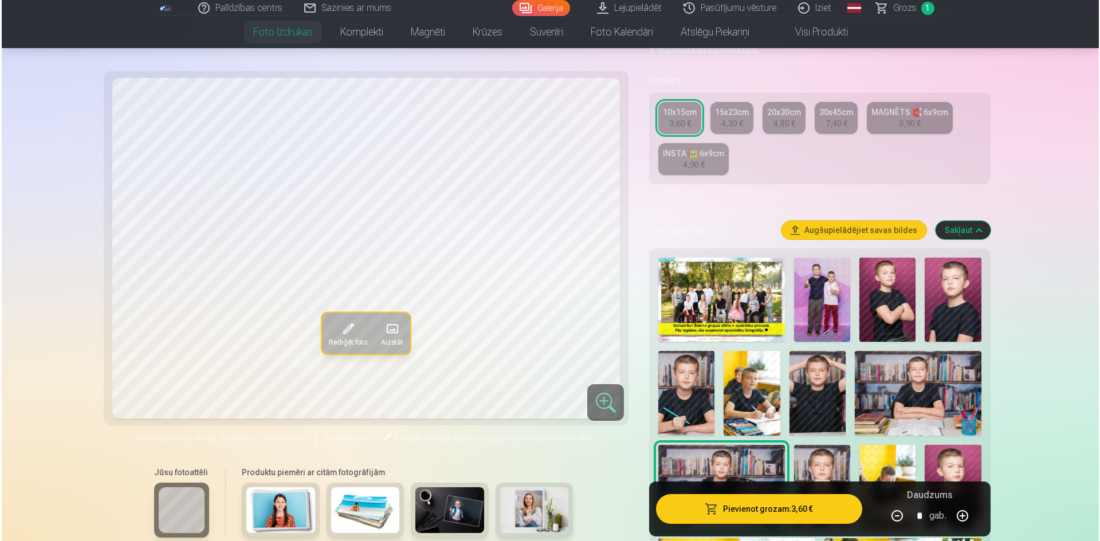
scroll to position [172, 0]
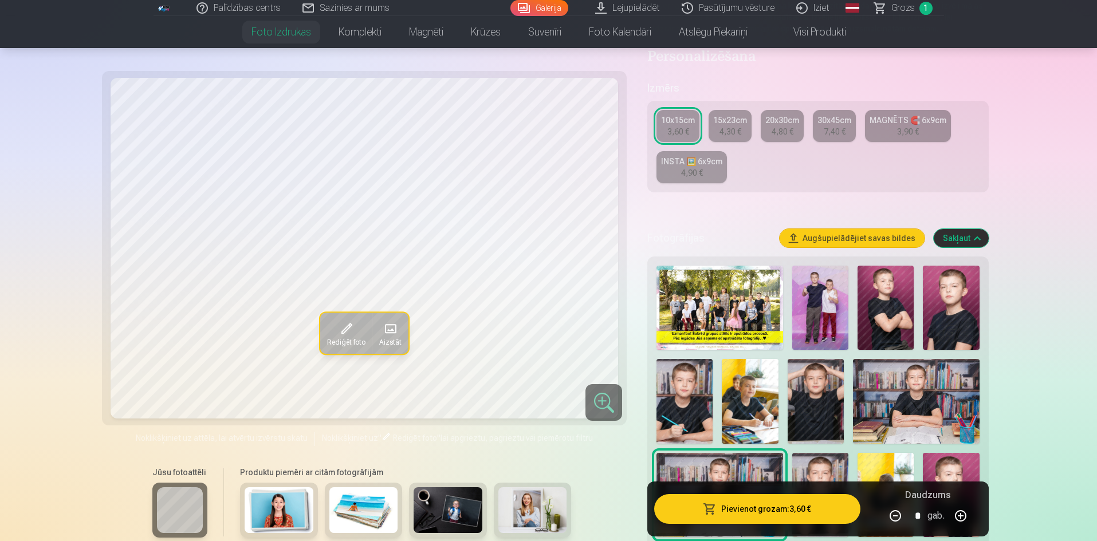
click at [750, 510] on button "Pievienot grozam : 3,60 €" at bounding box center [757, 509] width 206 height 30
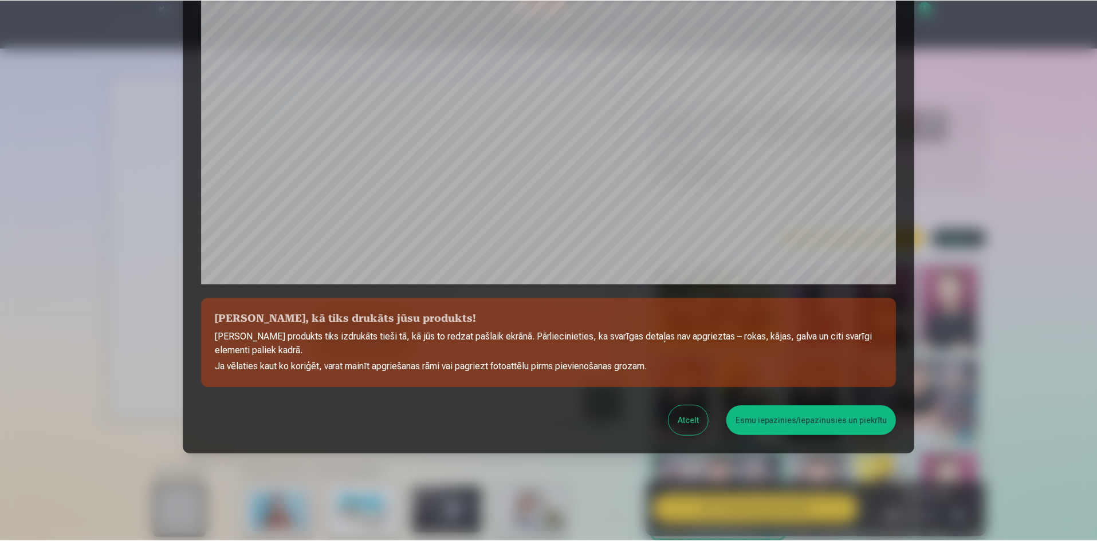
scroll to position [284, 0]
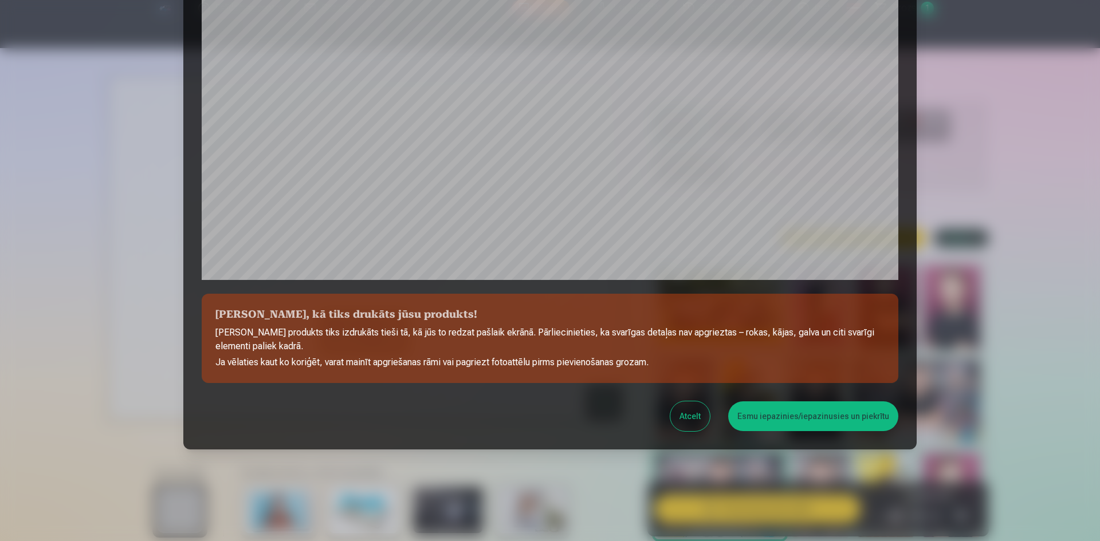
click at [788, 411] on button "Esmu iepazinies/iepazinusies un piekrītu" at bounding box center [813, 417] width 170 height 30
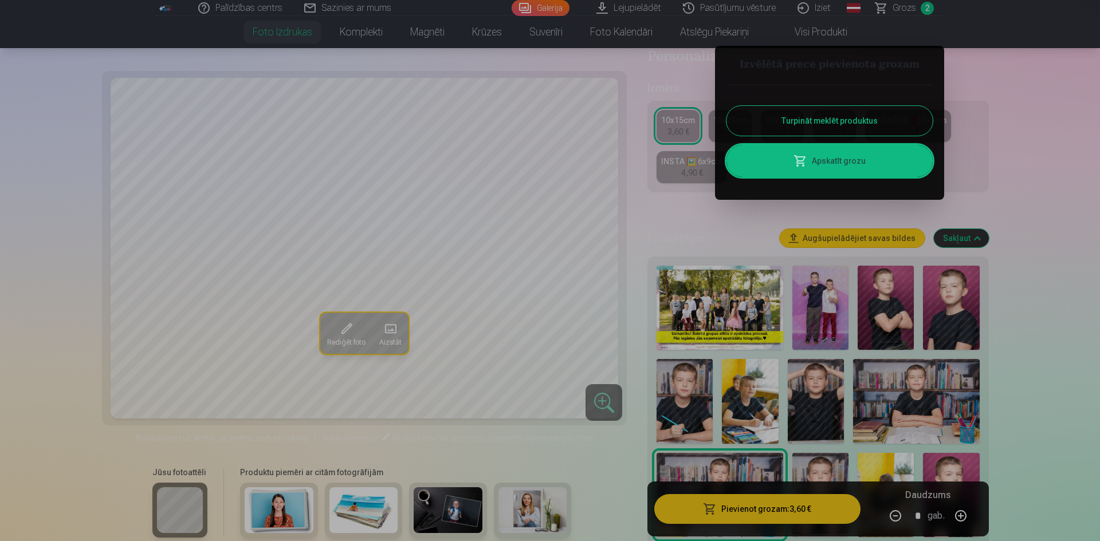
click at [857, 116] on button "Turpināt meklēt produktus" at bounding box center [829, 121] width 206 height 30
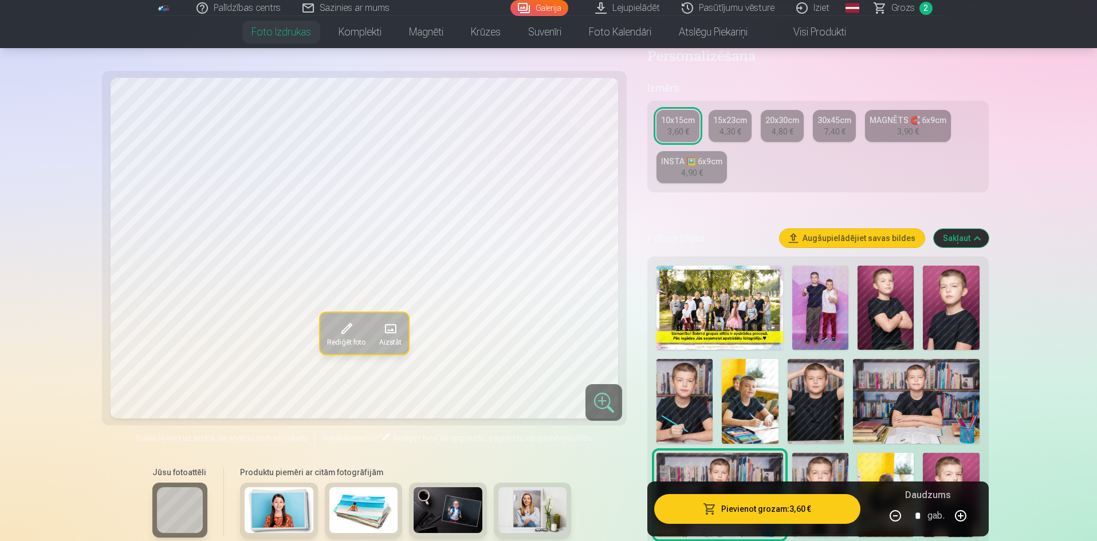
click at [898, 296] on img at bounding box center [885, 308] width 56 height 84
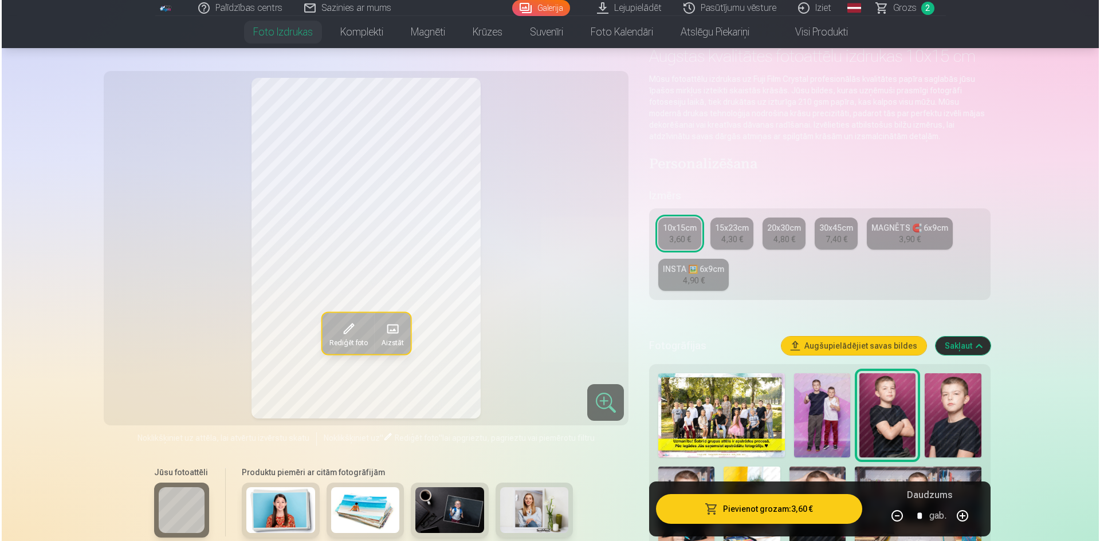
scroll to position [57, 0]
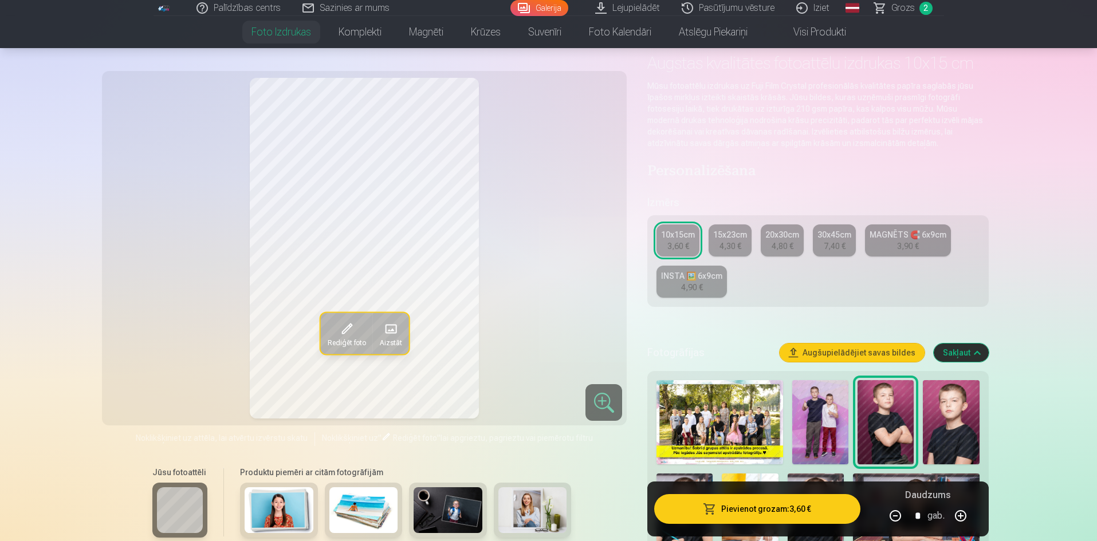
click at [787, 521] on button "Pievienot grozam : 3,60 €" at bounding box center [757, 509] width 206 height 30
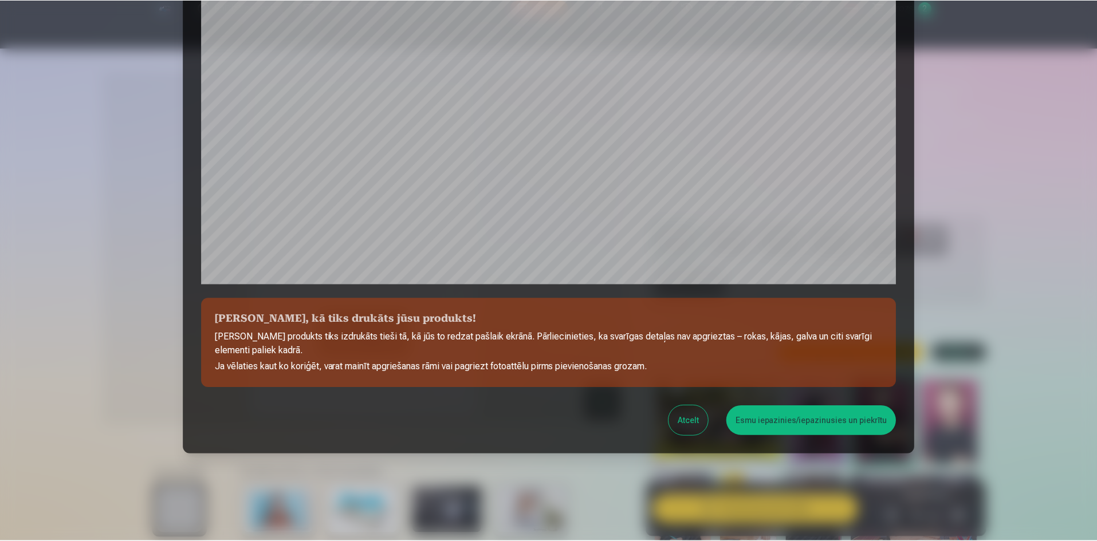
scroll to position [284, 0]
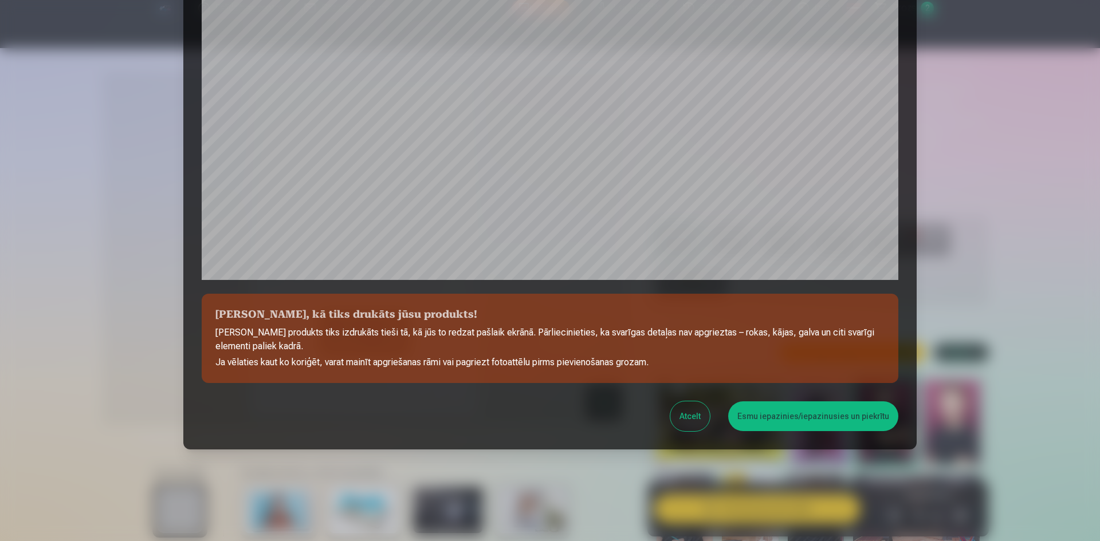
click at [815, 420] on button "Esmu iepazinies/iepazinusies un piekrītu" at bounding box center [813, 417] width 170 height 30
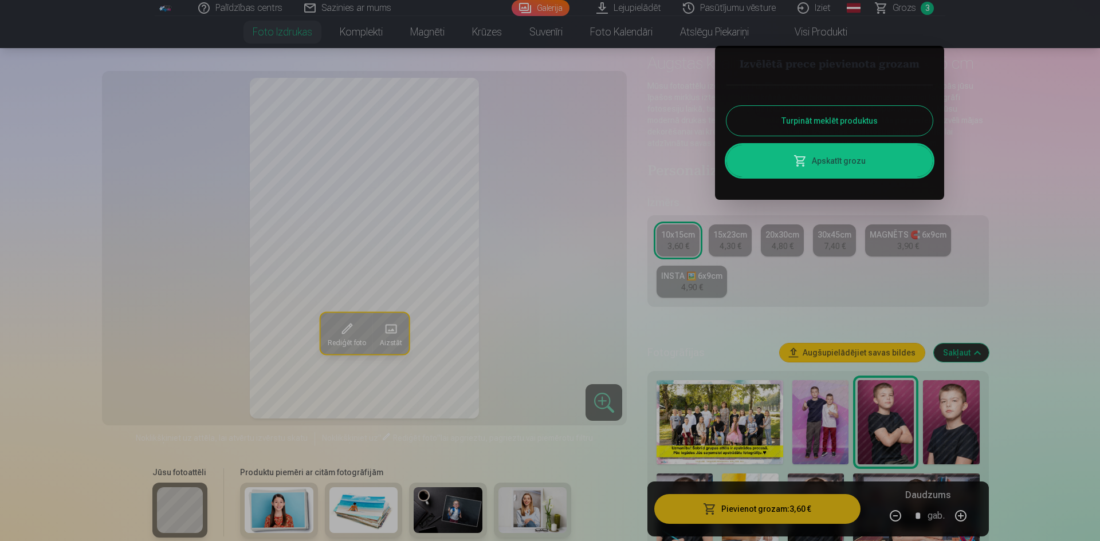
click at [849, 116] on button "Turpināt meklēt produktus" at bounding box center [829, 121] width 206 height 30
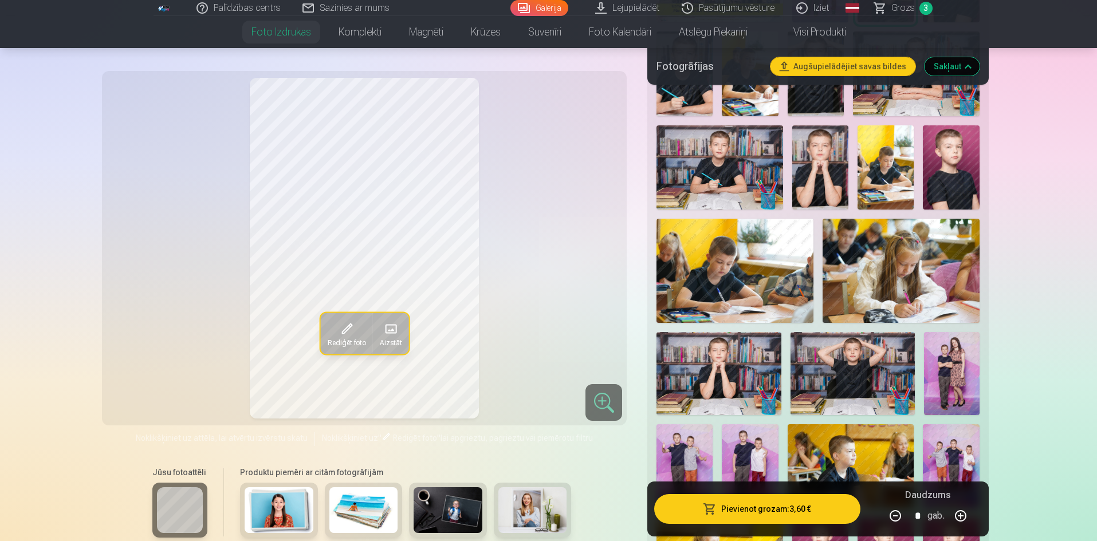
scroll to position [516, 0]
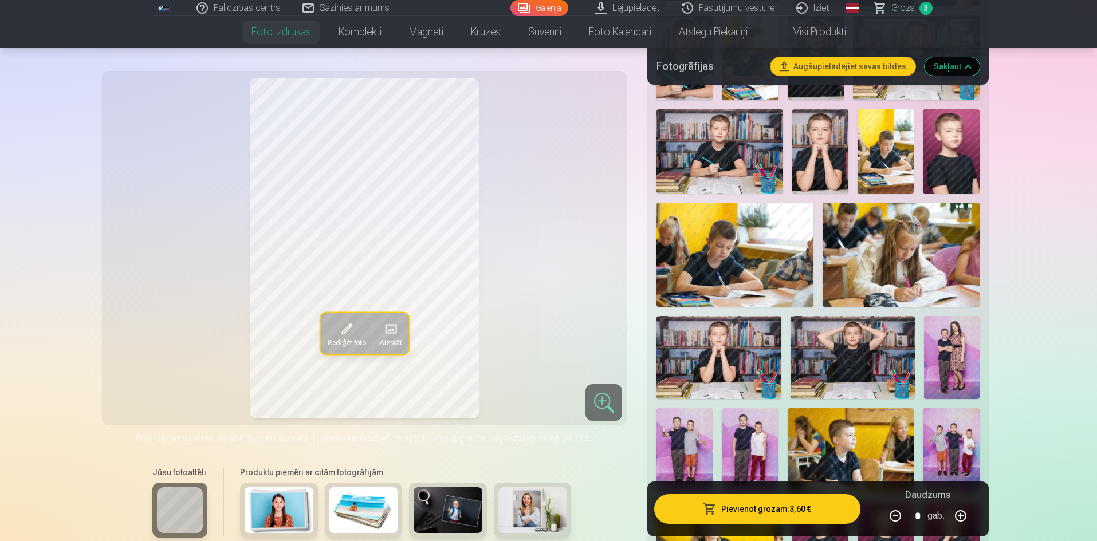
click at [885, 348] on img at bounding box center [852, 357] width 124 height 83
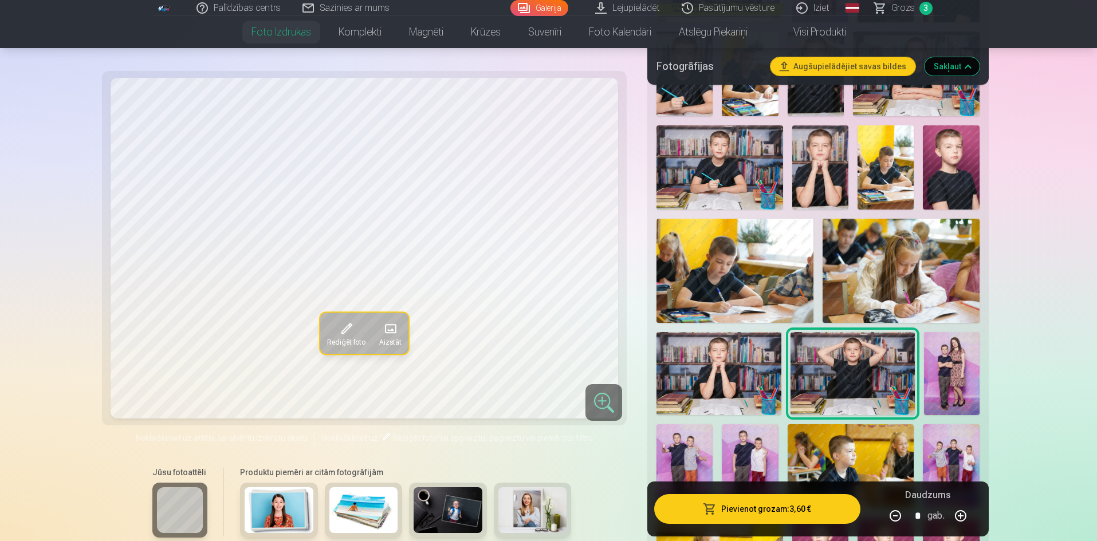
scroll to position [458, 0]
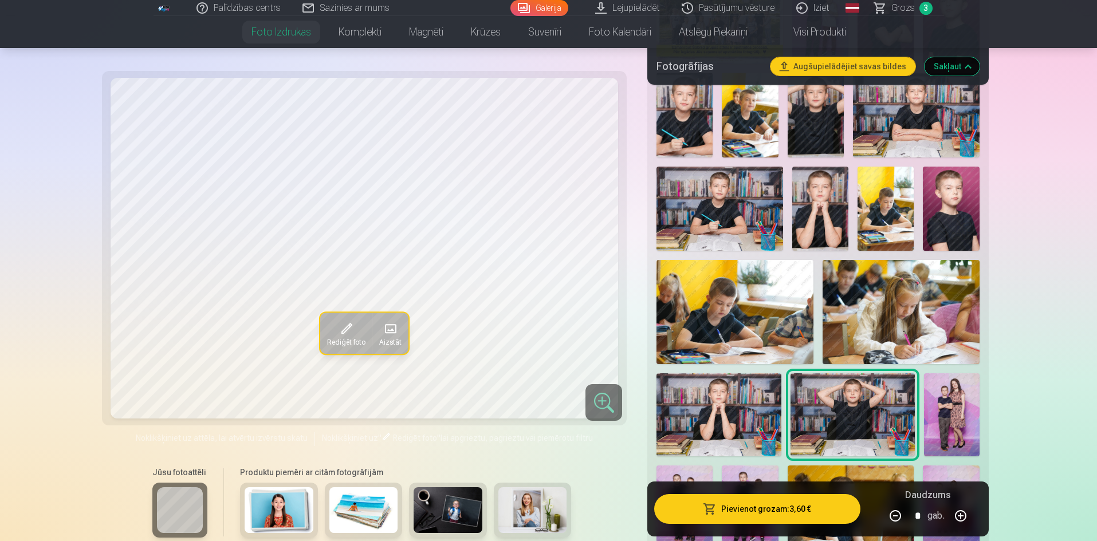
click at [733, 224] on img at bounding box center [719, 209] width 127 height 84
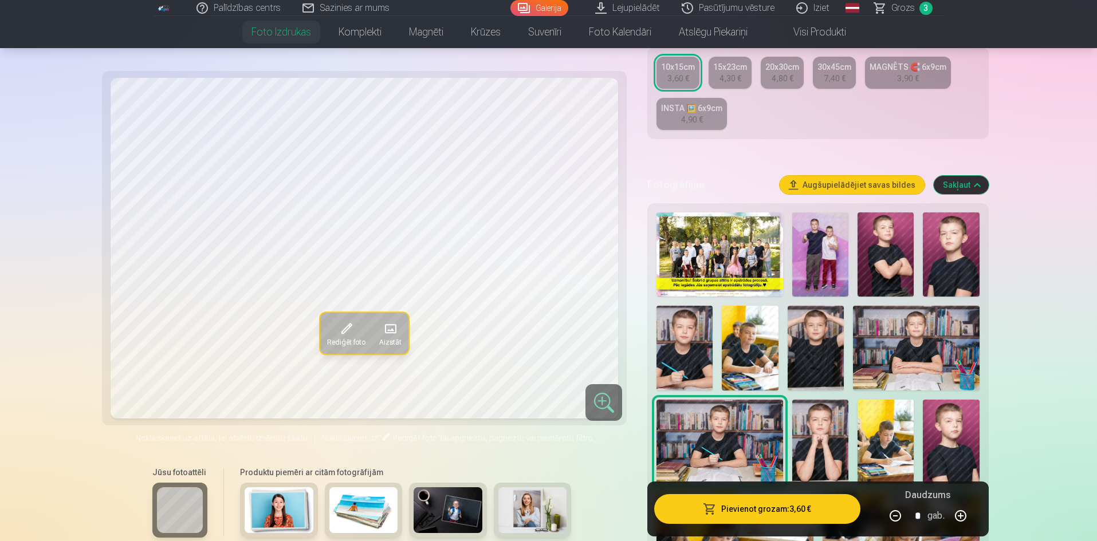
scroll to position [229, 0]
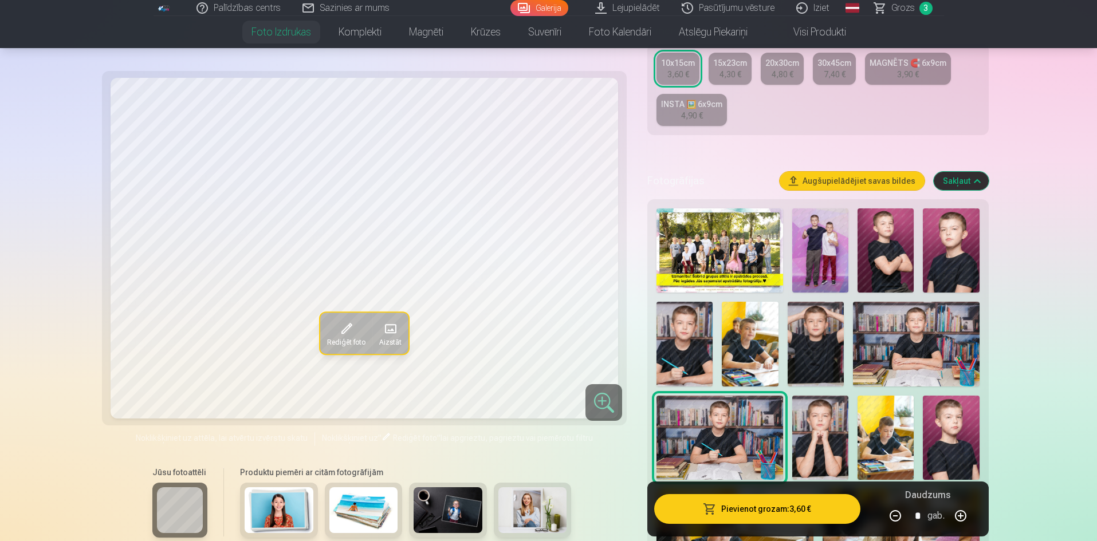
click at [902, 9] on span "Grozs" at bounding box center [902, 8] width 23 height 14
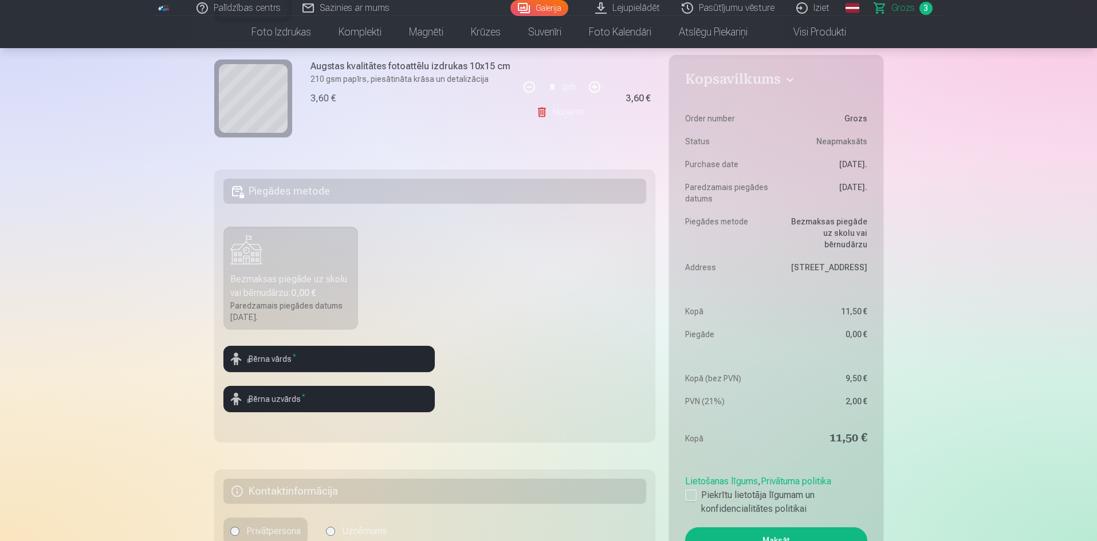
scroll to position [286, 0]
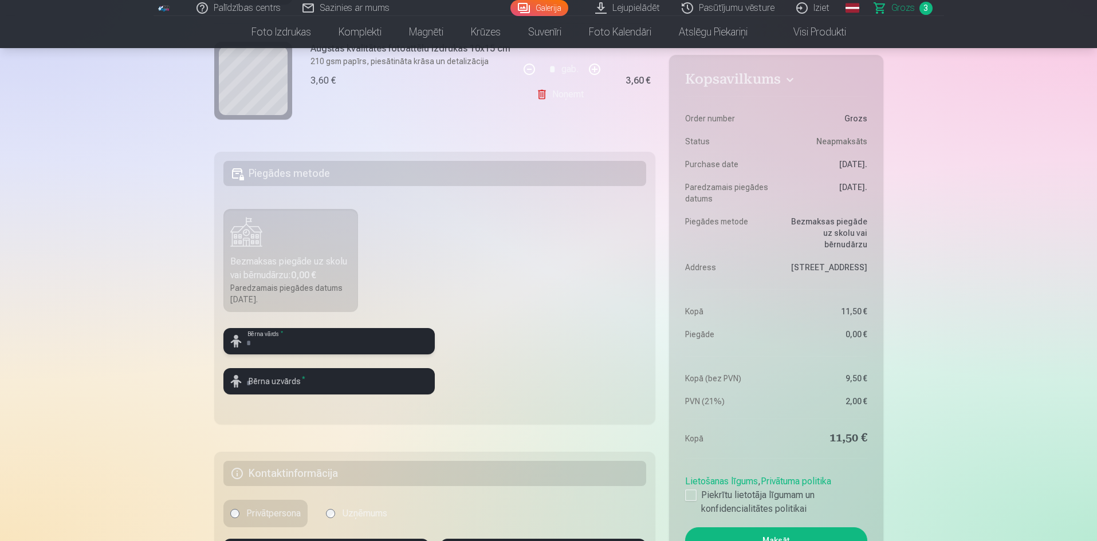
click at [351, 349] on input "text" at bounding box center [328, 341] width 211 height 26
type input "********"
click at [331, 383] on input "text" at bounding box center [328, 381] width 211 height 26
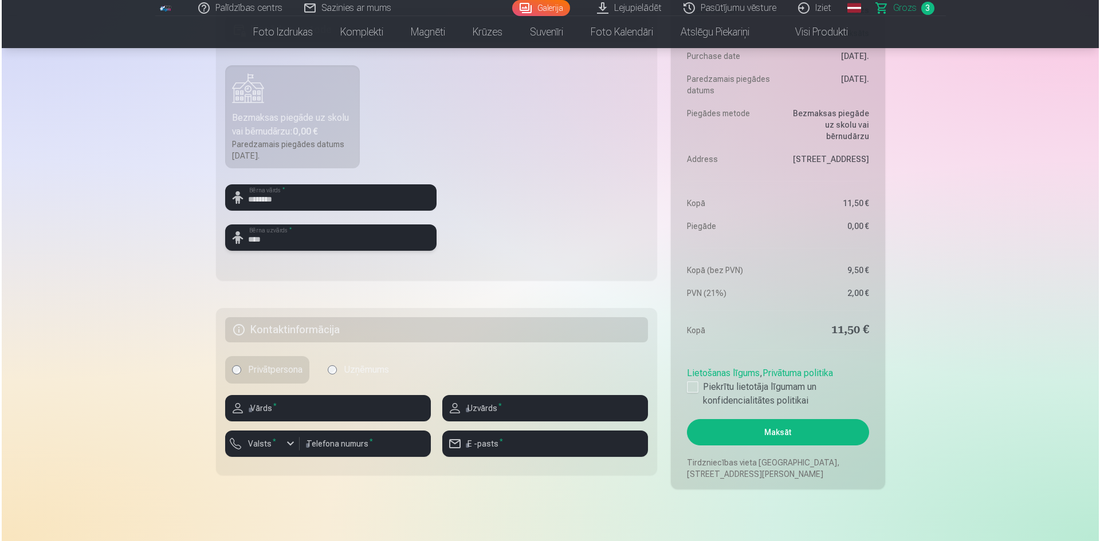
scroll to position [458, 0]
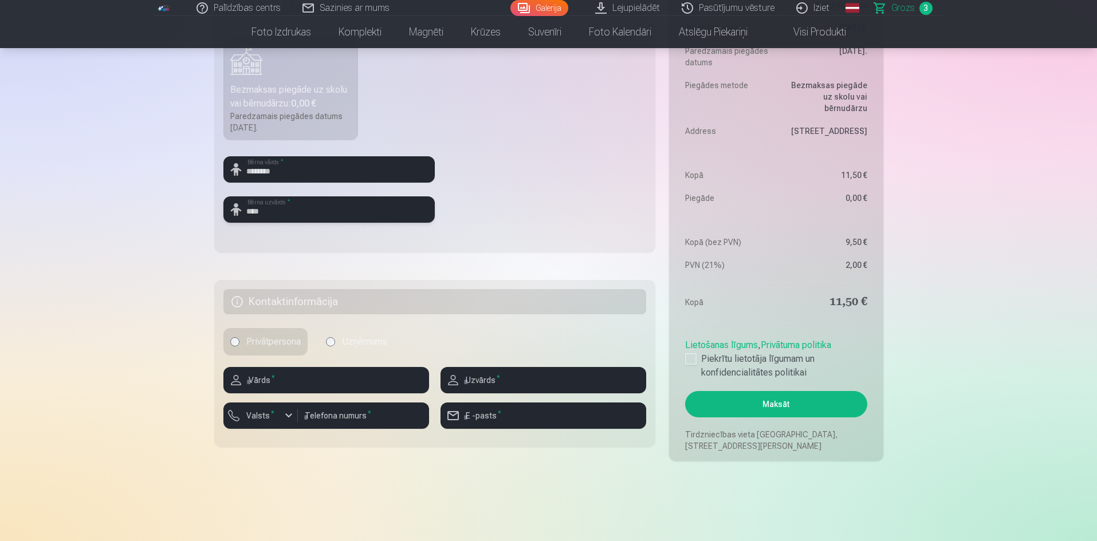
type input "****"
click at [293, 377] on input "text" at bounding box center [326, 380] width 206 height 26
type input "****"
click at [505, 377] on input "text" at bounding box center [543, 380] width 206 height 26
type input "****"
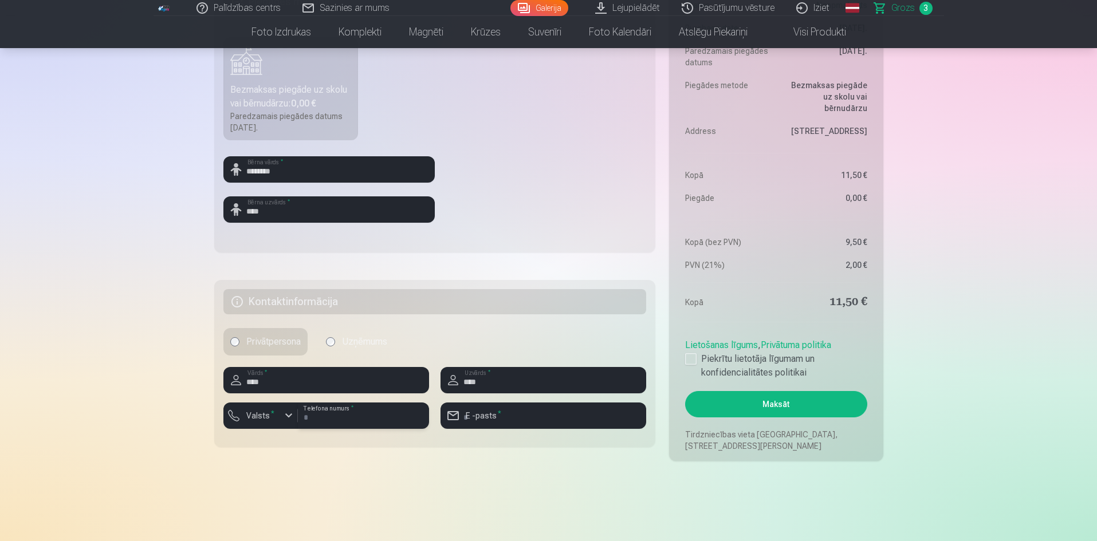
click at [358, 420] on input "number" at bounding box center [363, 416] width 131 height 26
type input "********"
click at [246, 418] on label "Valsts *" at bounding box center [260, 415] width 37 height 11
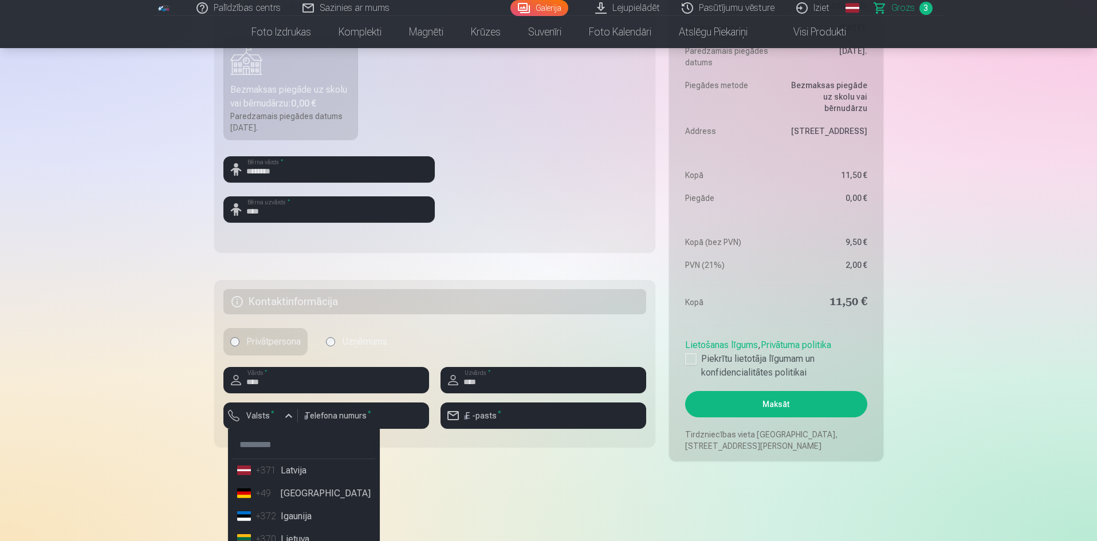
click at [298, 469] on li "+371 Latvija" at bounding box center [304, 470] width 143 height 23
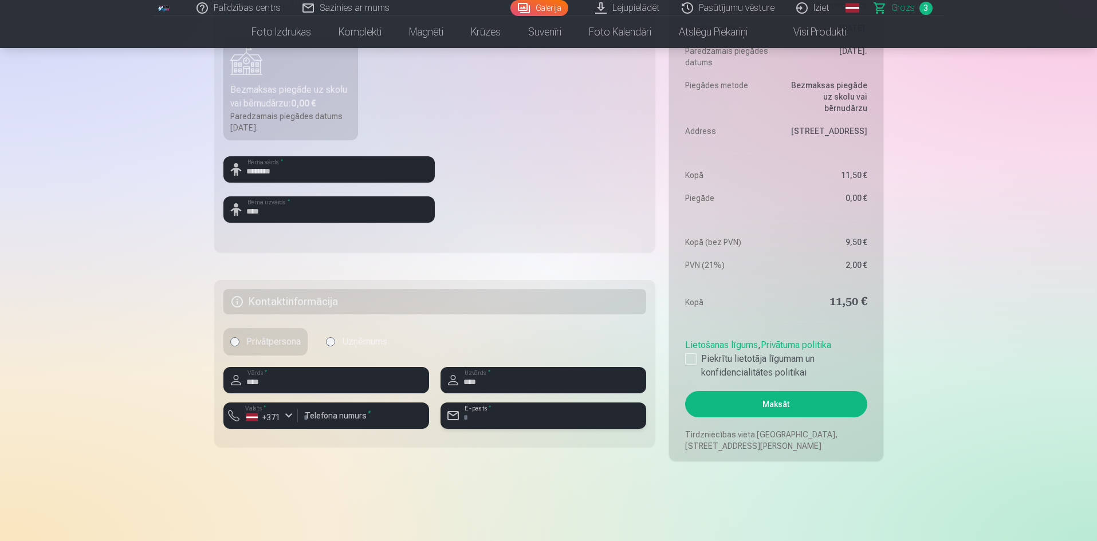
click at [482, 407] on input "email" at bounding box center [543, 416] width 206 height 26
type input "**********"
click at [695, 357] on div at bounding box center [690, 358] width 11 height 11
click at [737, 412] on button "Maksāt" at bounding box center [776, 404] width 182 height 26
